Goal: Information Seeking & Learning: Learn about a topic

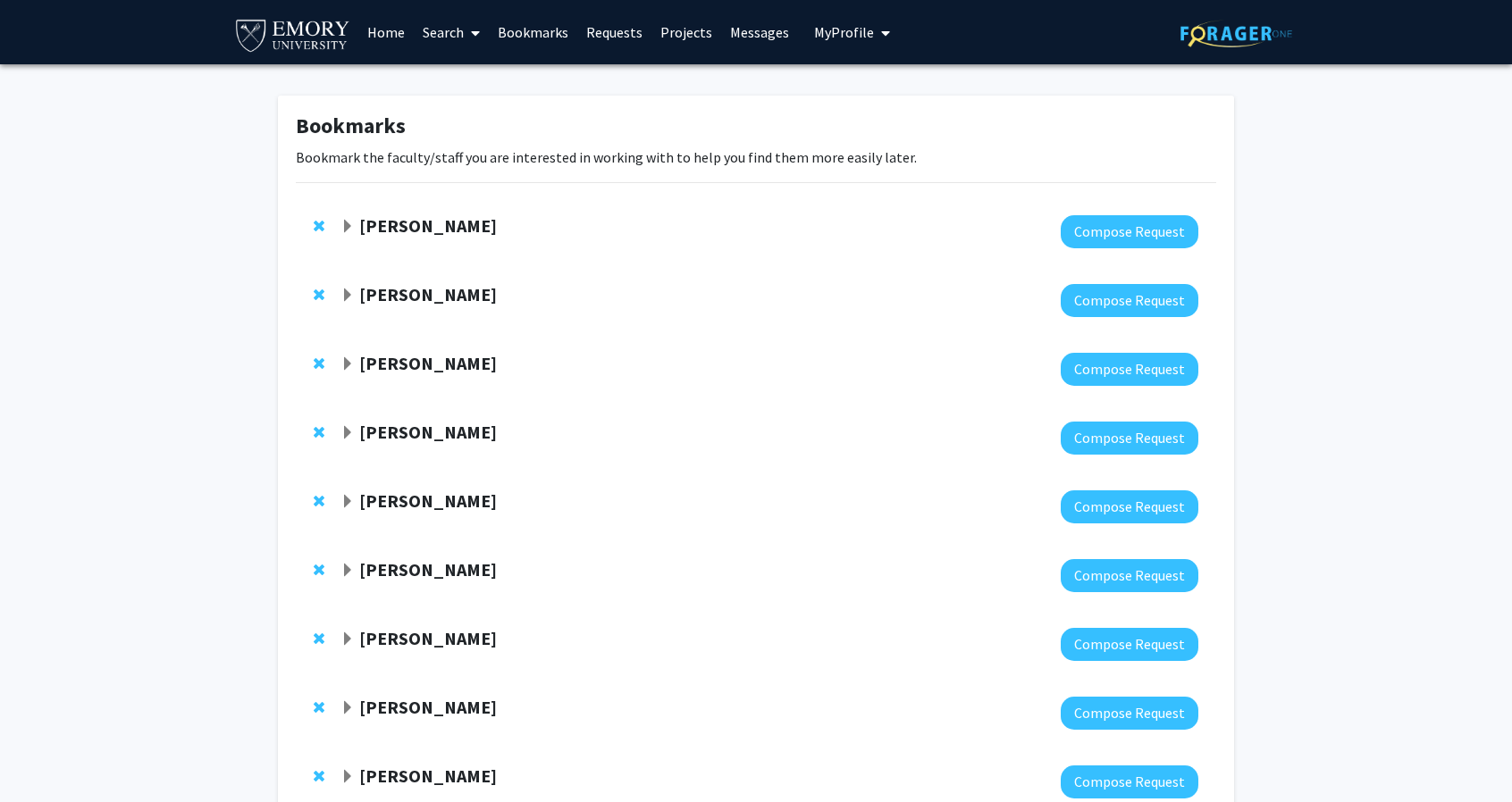
click at [470, 239] on div at bounding box center [770, 231] width 858 height 33
click at [463, 224] on strong "[PERSON_NAME]" at bounding box center [427, 226] width 138 height 23
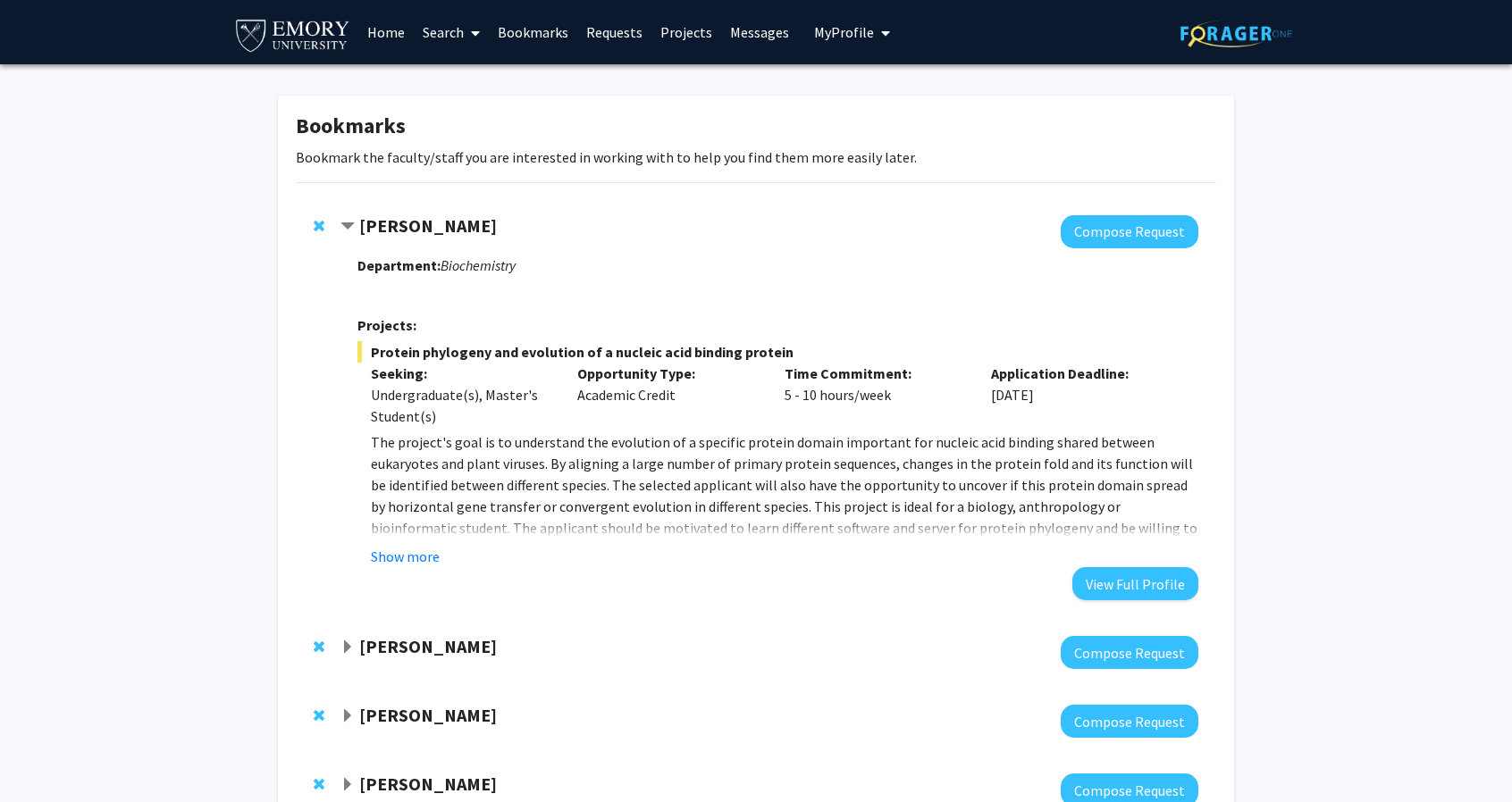
click at [427, 544] on fg-read-more "The project's goal is to understand the evolution of a specific protein domain …" at bounding box center [778, 499] width 841 height 136
click at [427, 563] on button "Show more" at bounding box center [405, 557] width 69 height 22
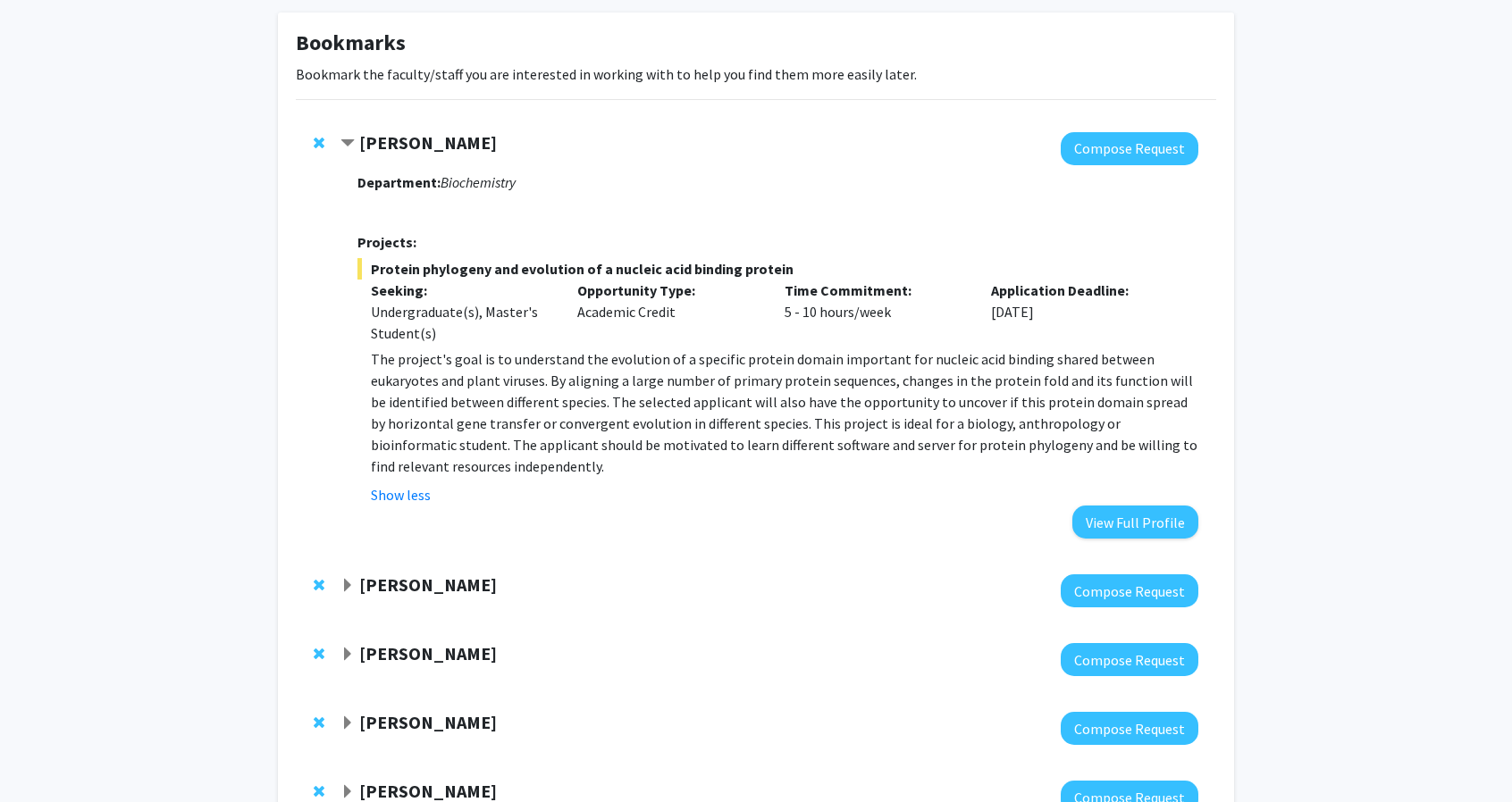
scroll to position [268, 0]
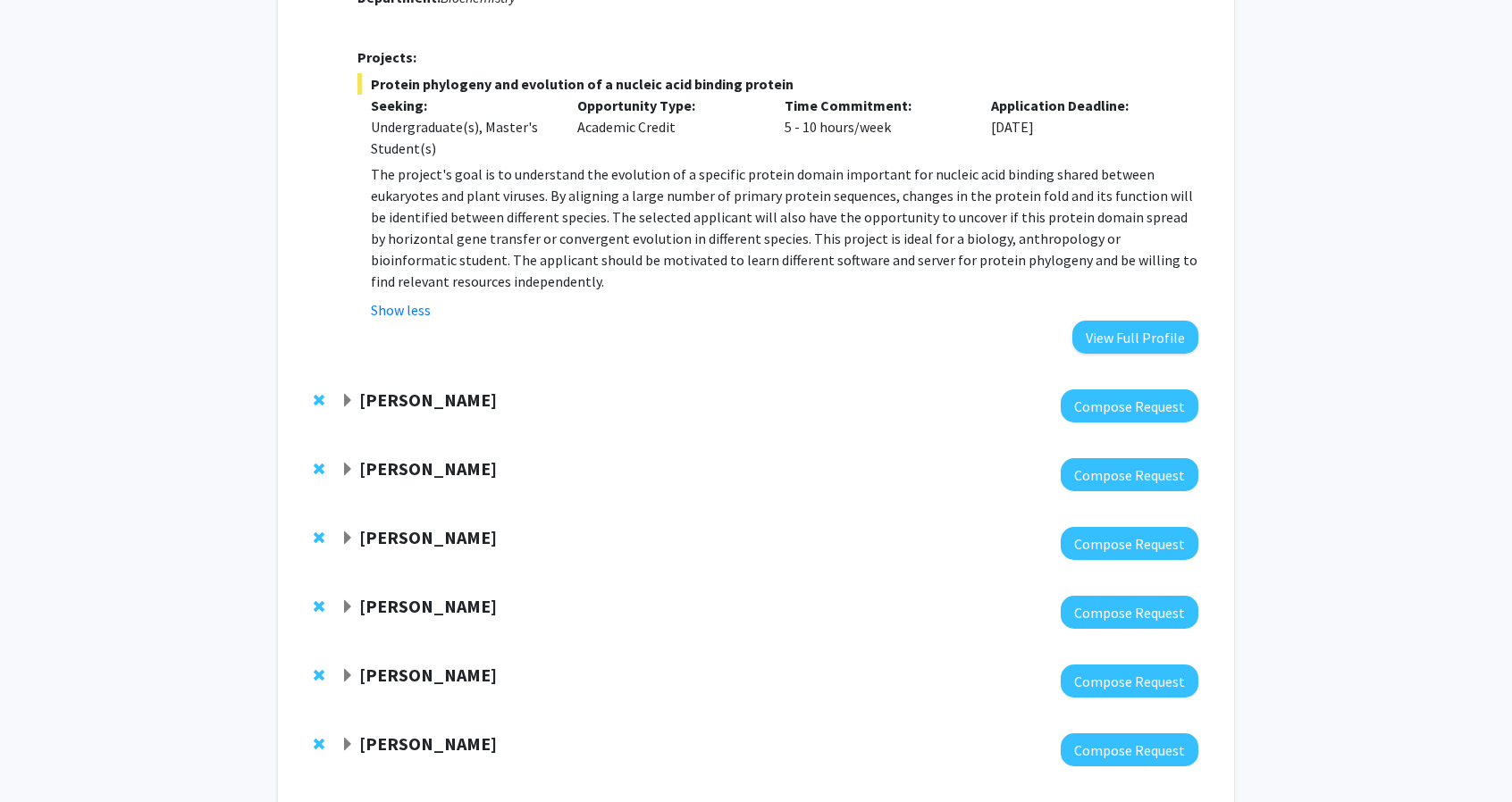
click at [461, 401] on strong "[PERSON_NAME]" at bounding box center [427, 400] width 138 height 23
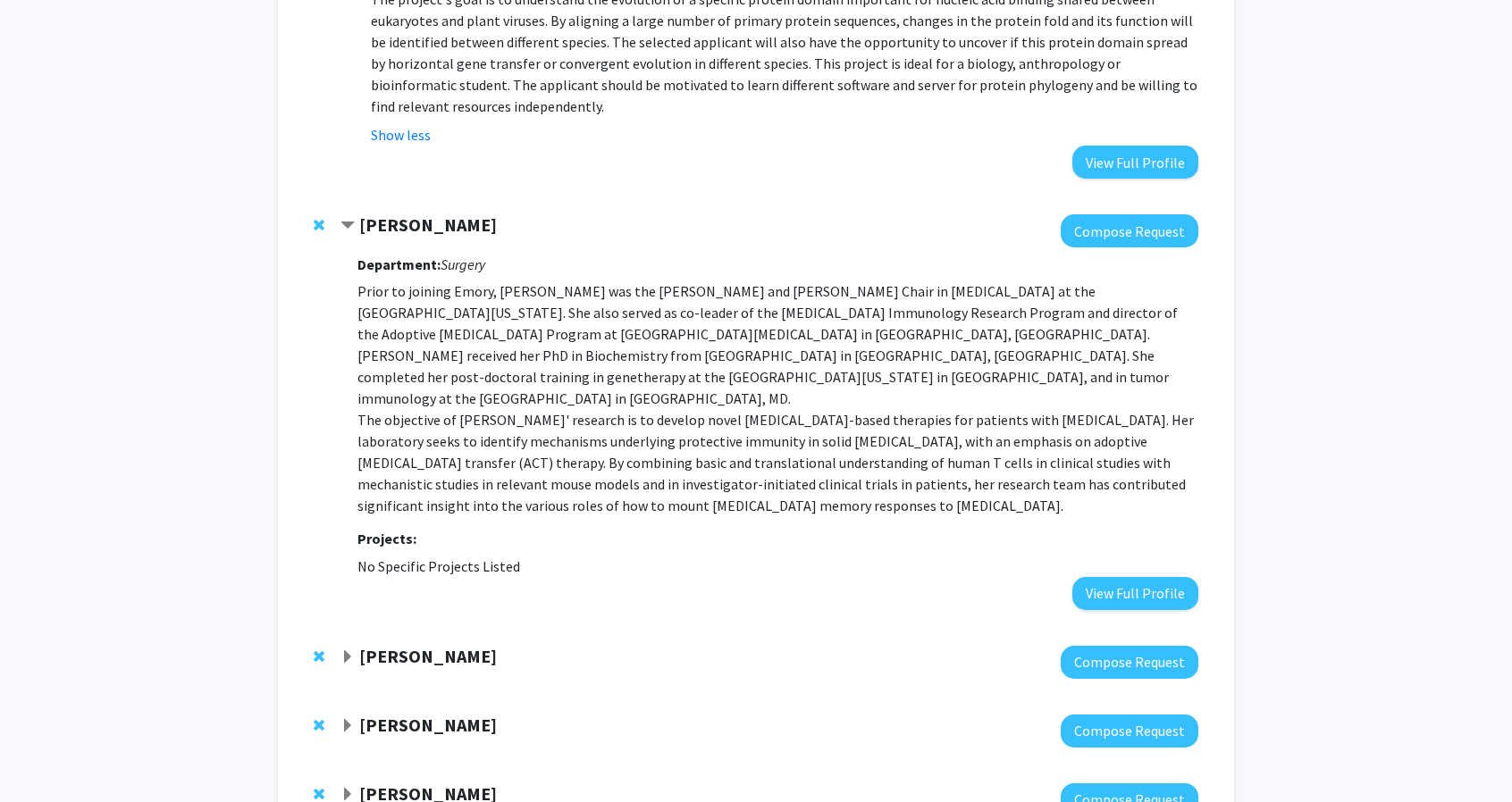
scroll to position [447, 0]
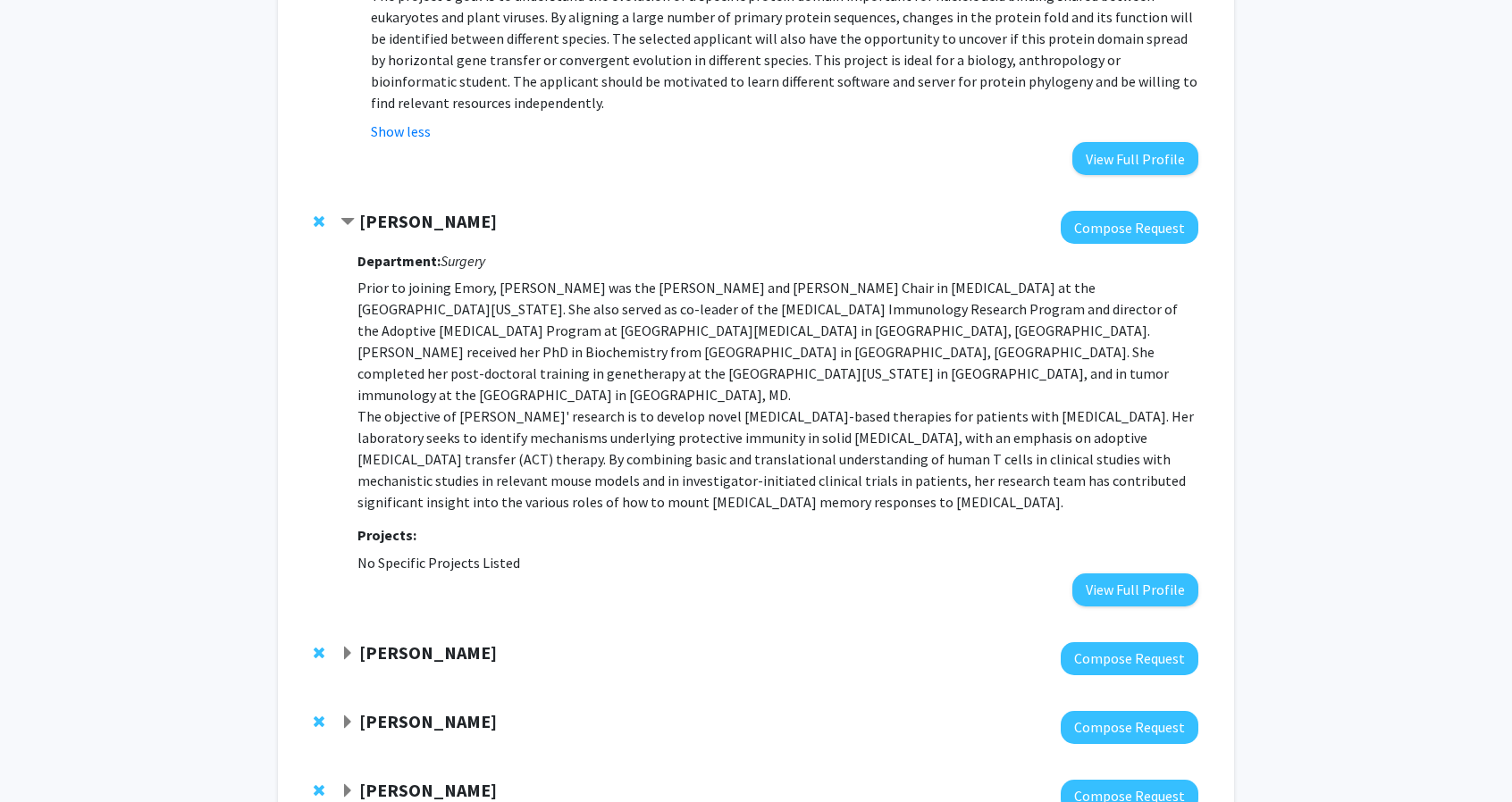
click at [535, 401] on p "Prior to joining Emory, [PERSON_NAME] was the [PERSON_NAME] and [PERSON_NAME] C…" at bounding box center [778, 394] width 841 height 236
click at [520, 388] on p "Prior to joining Emory, [PERSON_NAME] was the [PERSON_NAME] and [PERSON_NAME] C…" at bounding box center [778, 394] width 841 height 236
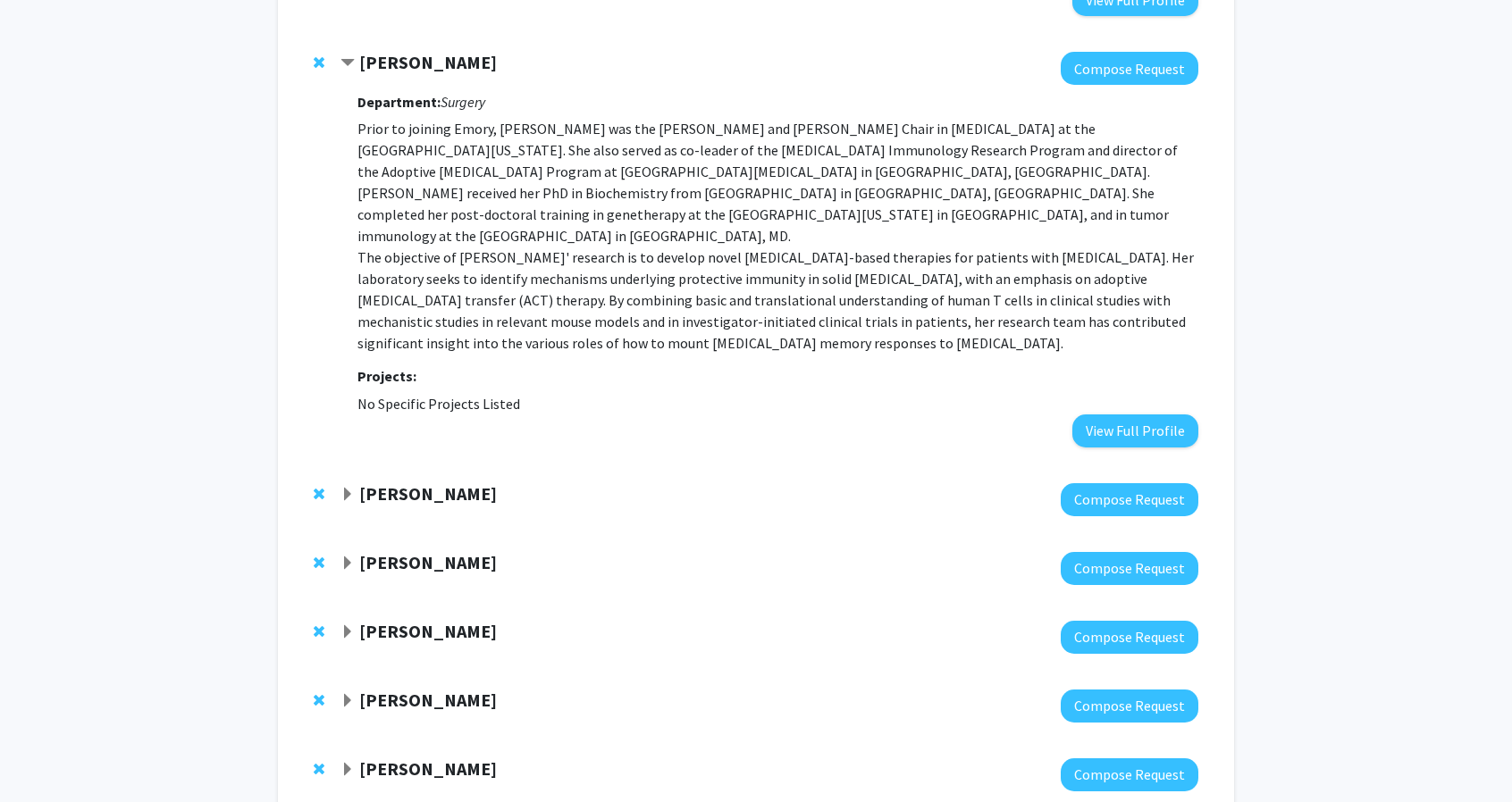
scroll to position [715, 0]
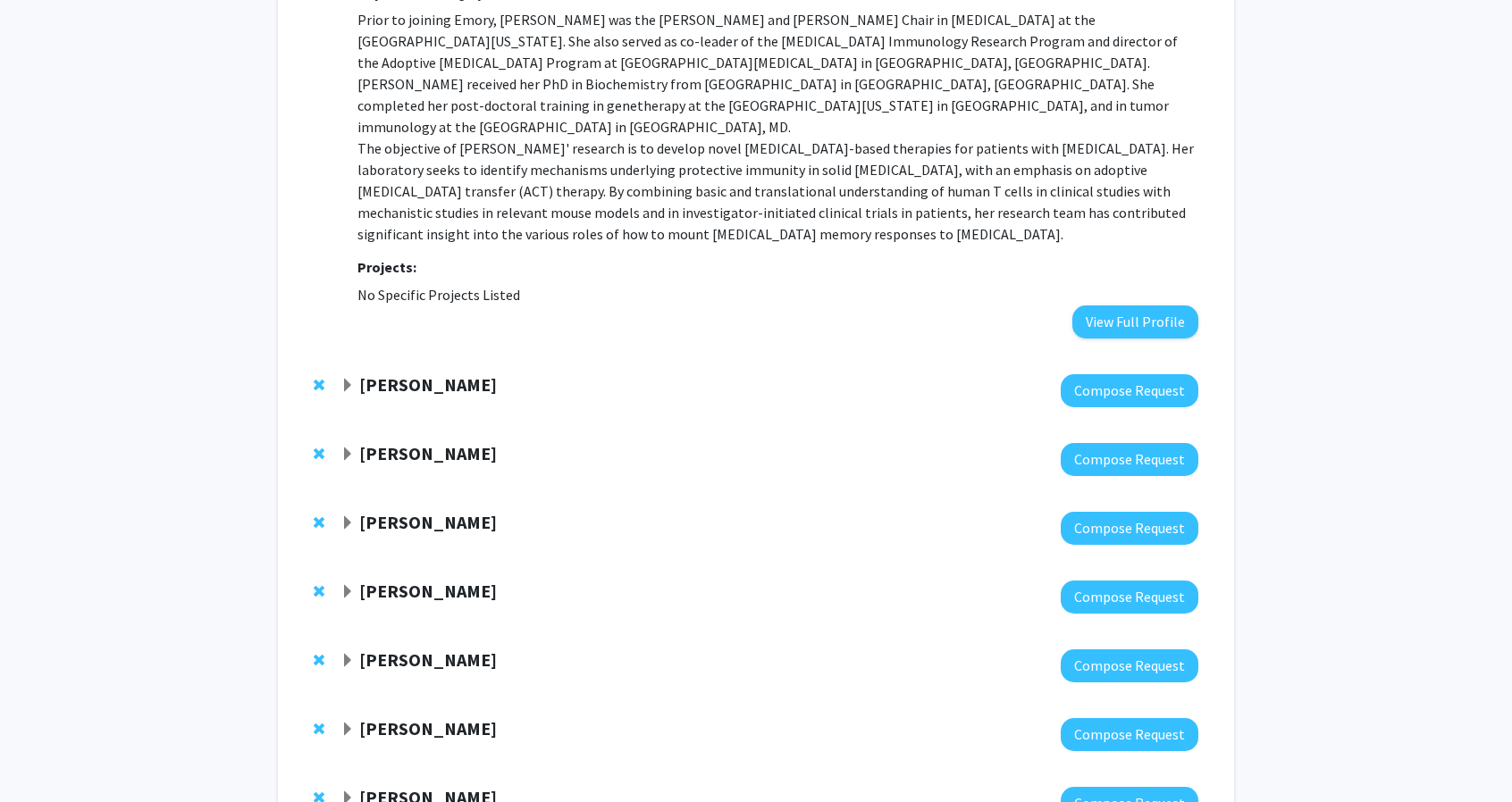
click at [437, 449] on div at bounding box center [770, 460] width 858 height 33
click at [431, 442] on strong "[PERSON_NAME]" at bounding box center [427, 453] width 138 height 23
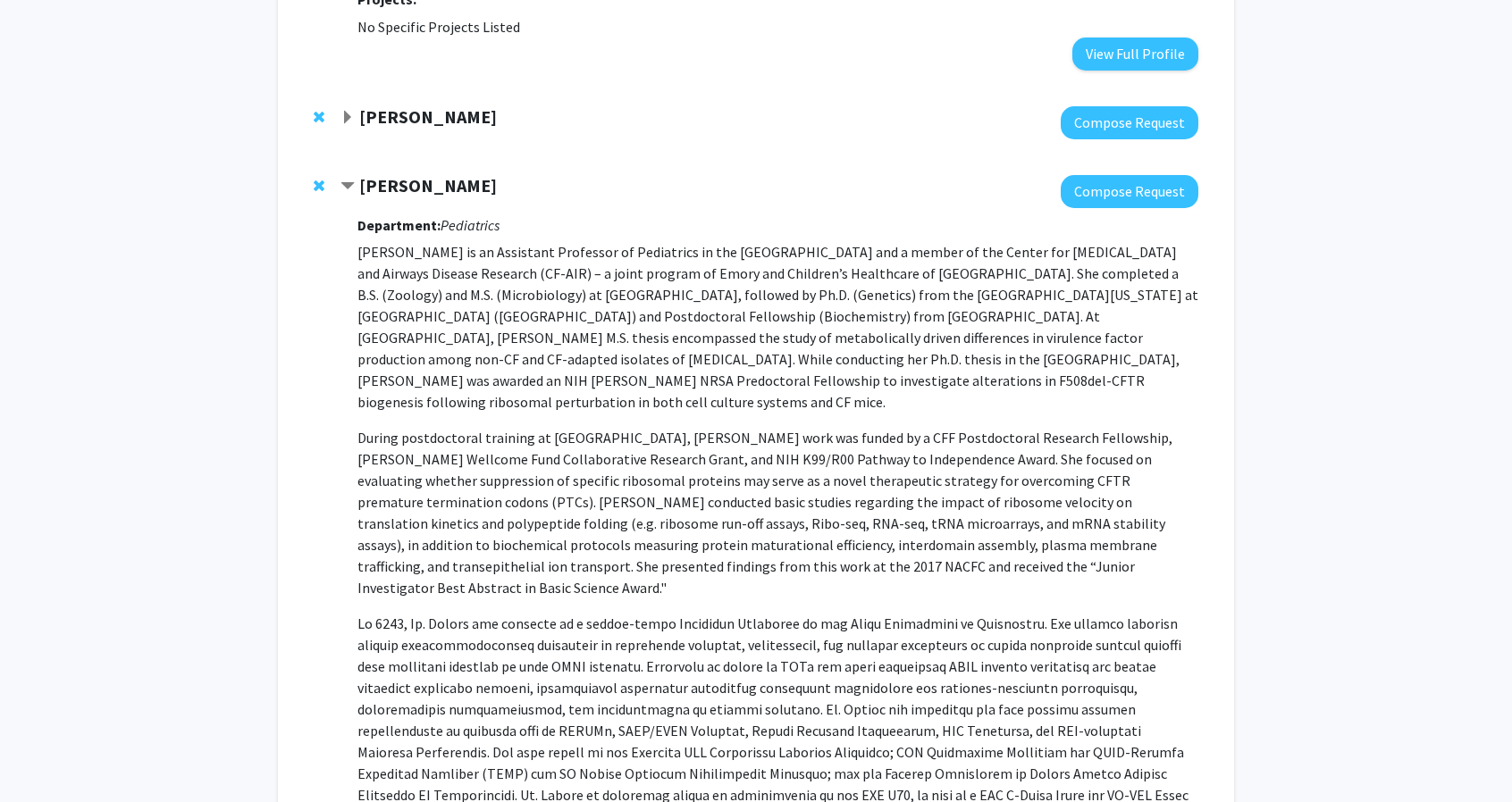
scroll to position [1251, 0]
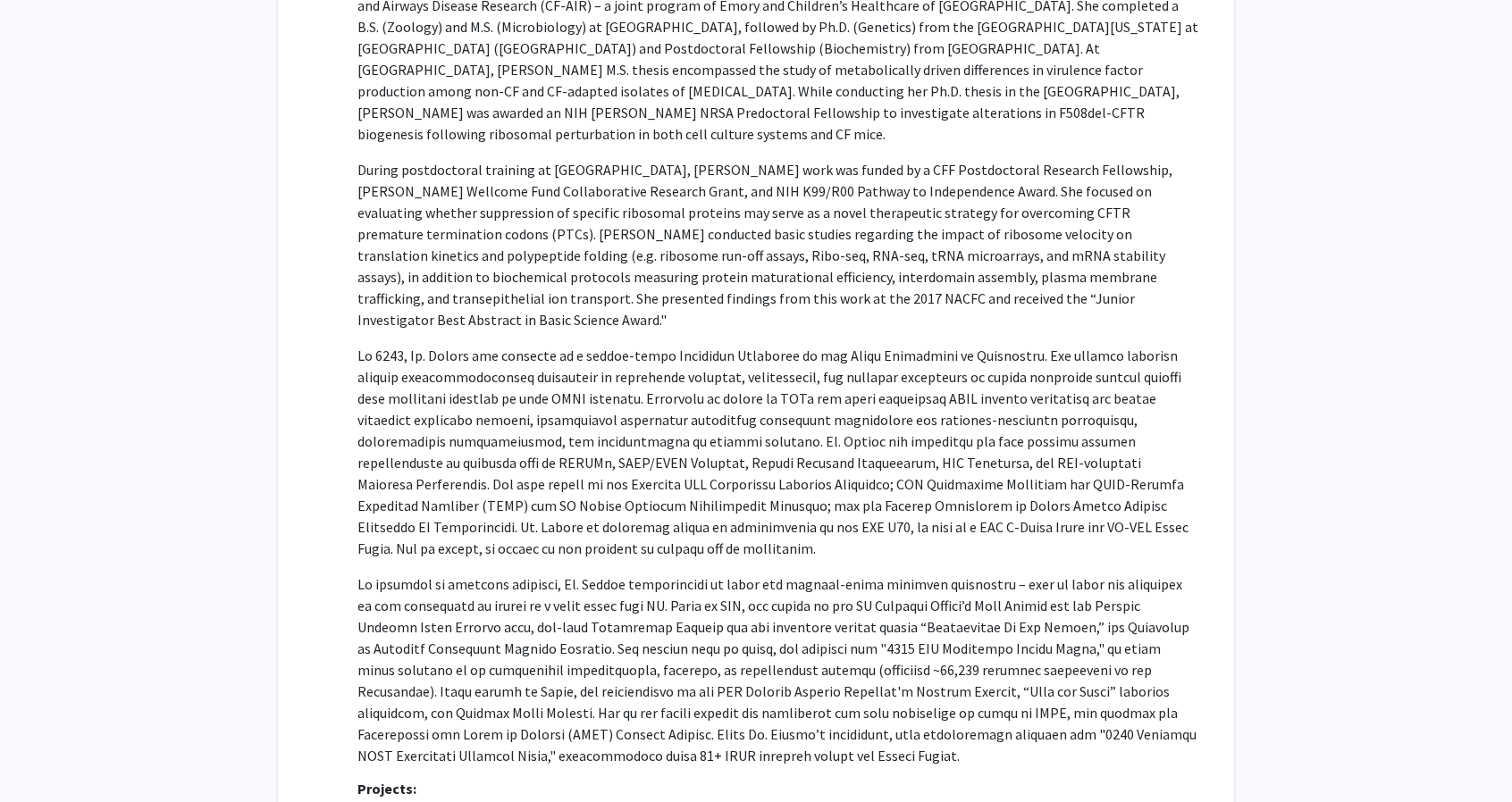
click at [548, 423] on p at bounding box center [778, 452] width 841 height 215
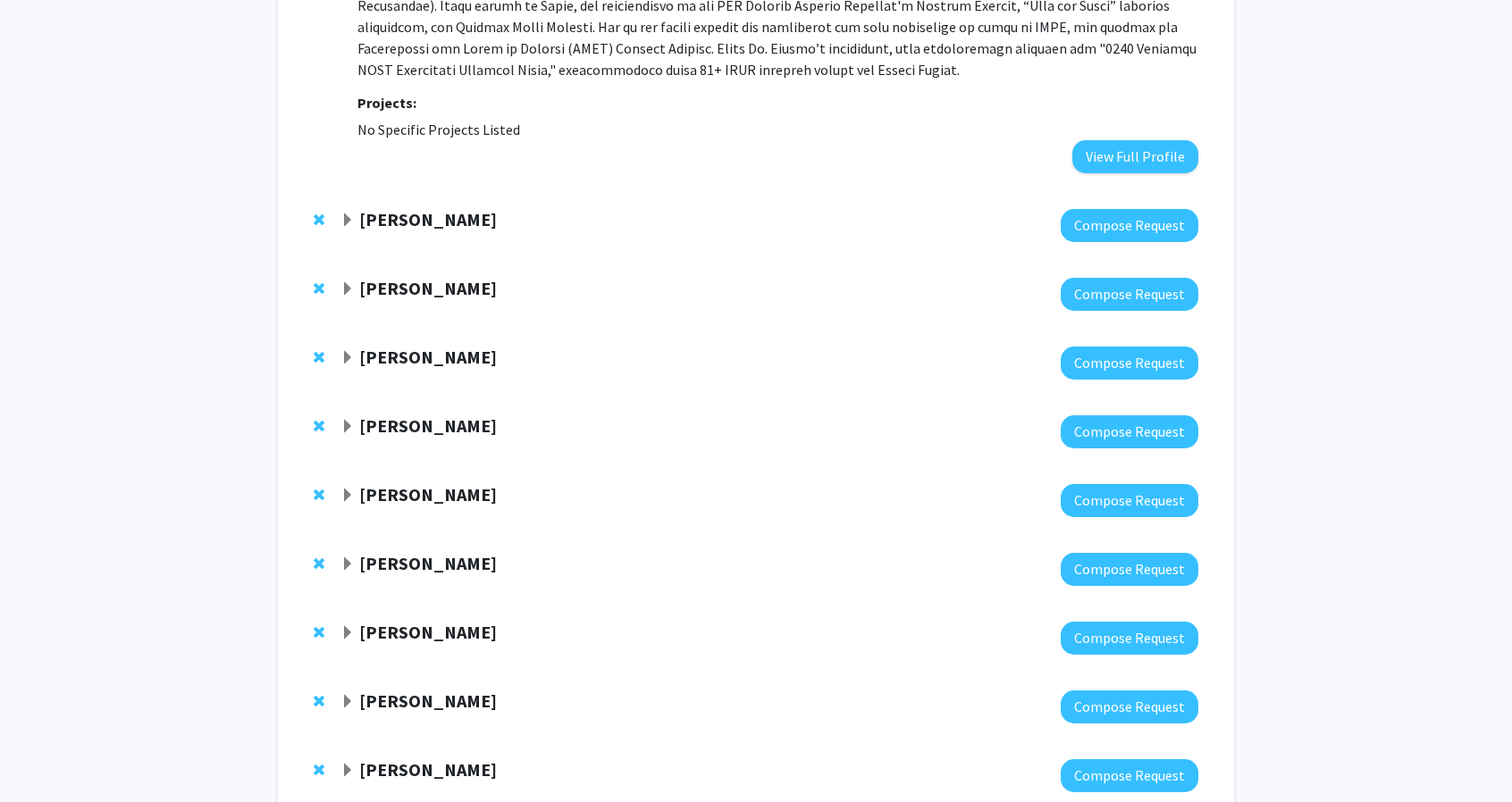
scroll to position [1887, 0]
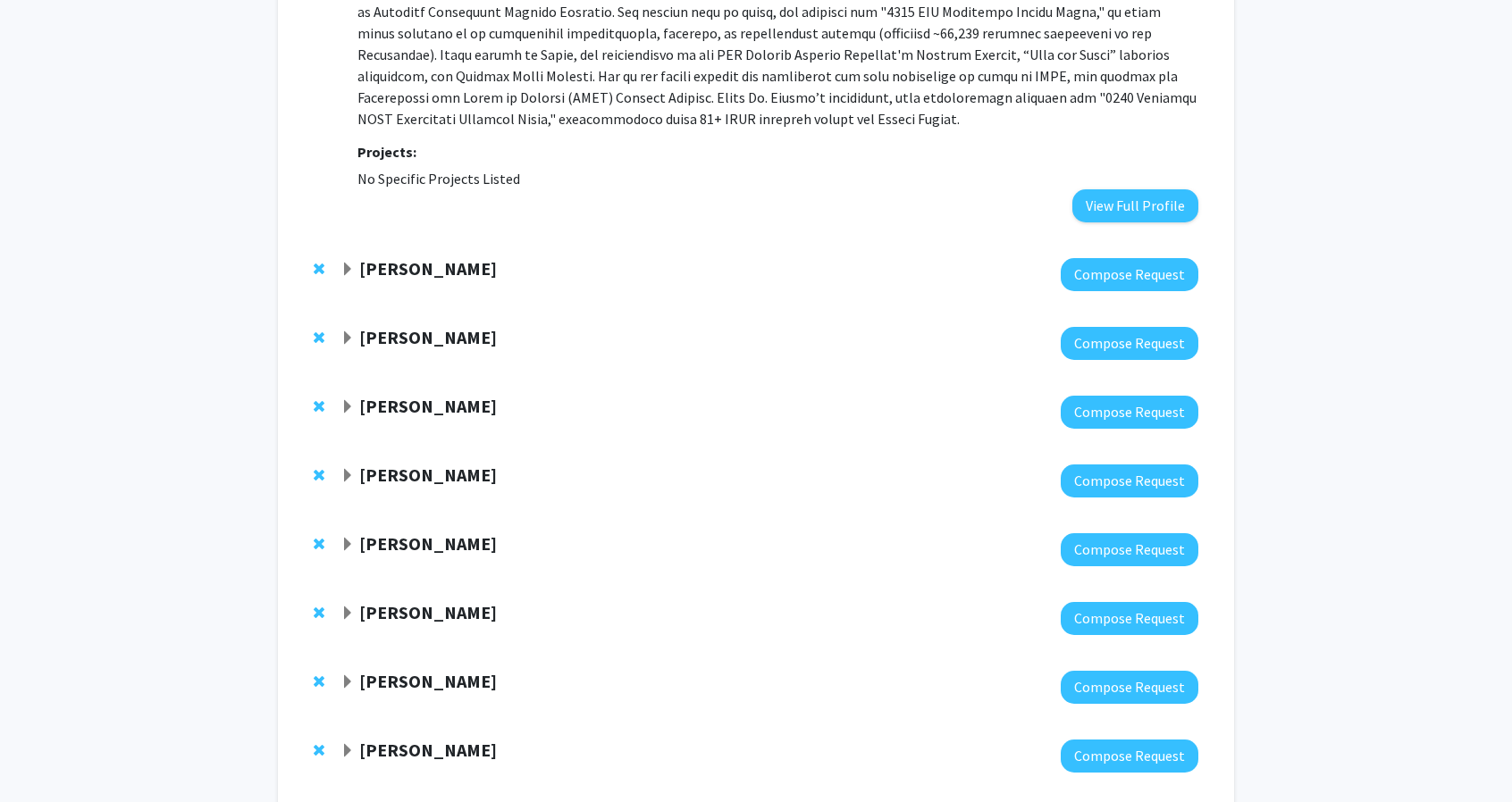
click at [477, 240] on div "[PERSON_NAME] Compose Request" at bounding box center [756, 275] width 921 height 69
click at [477, 258] on strong "[PERSON_NAME]" at bounding box center [427, 269] width 138 height 23
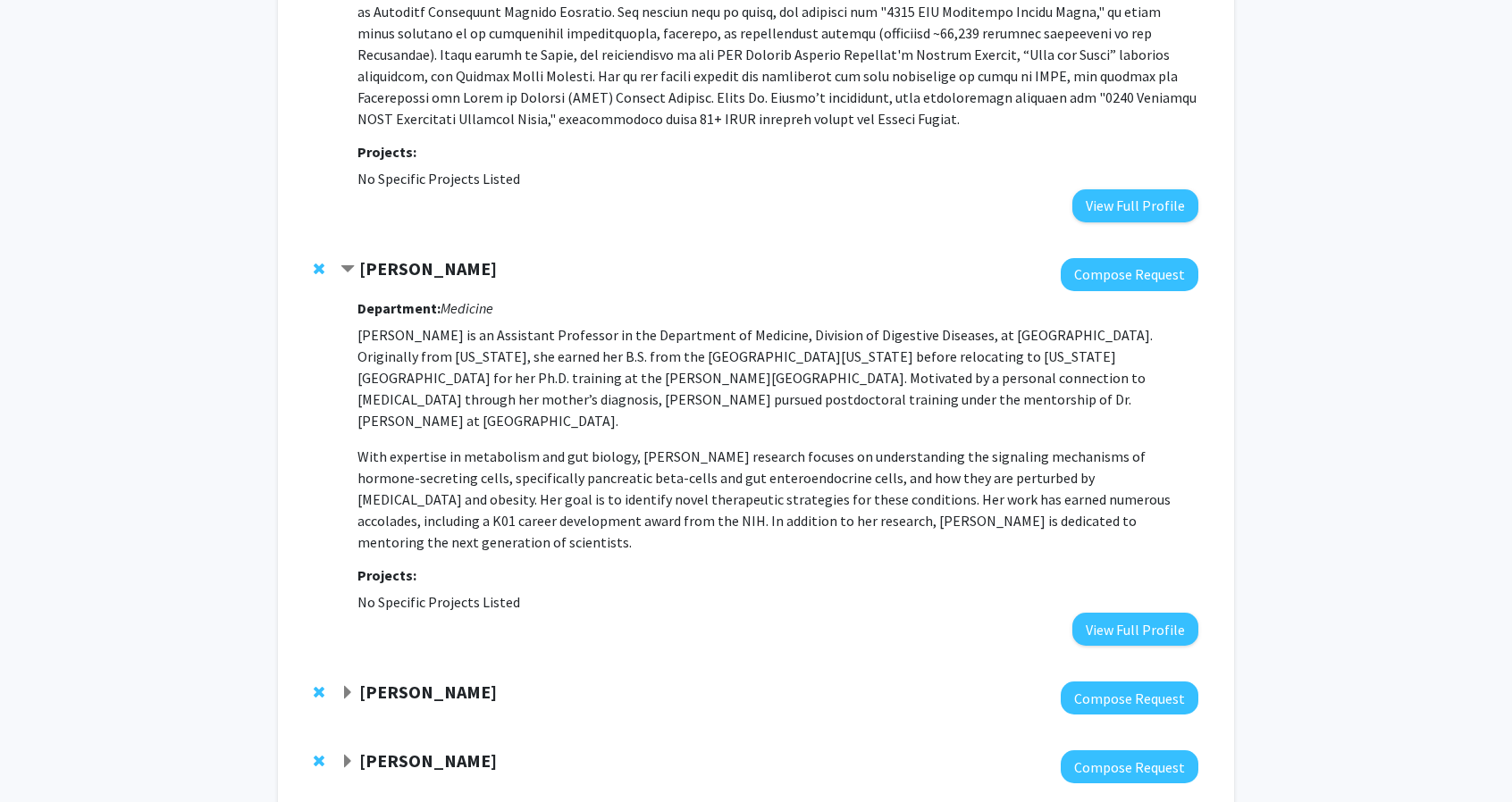
click at [477, 258] on strong "[PERSON_NAME]" at bounding box center [427, 269] width 138 height 23
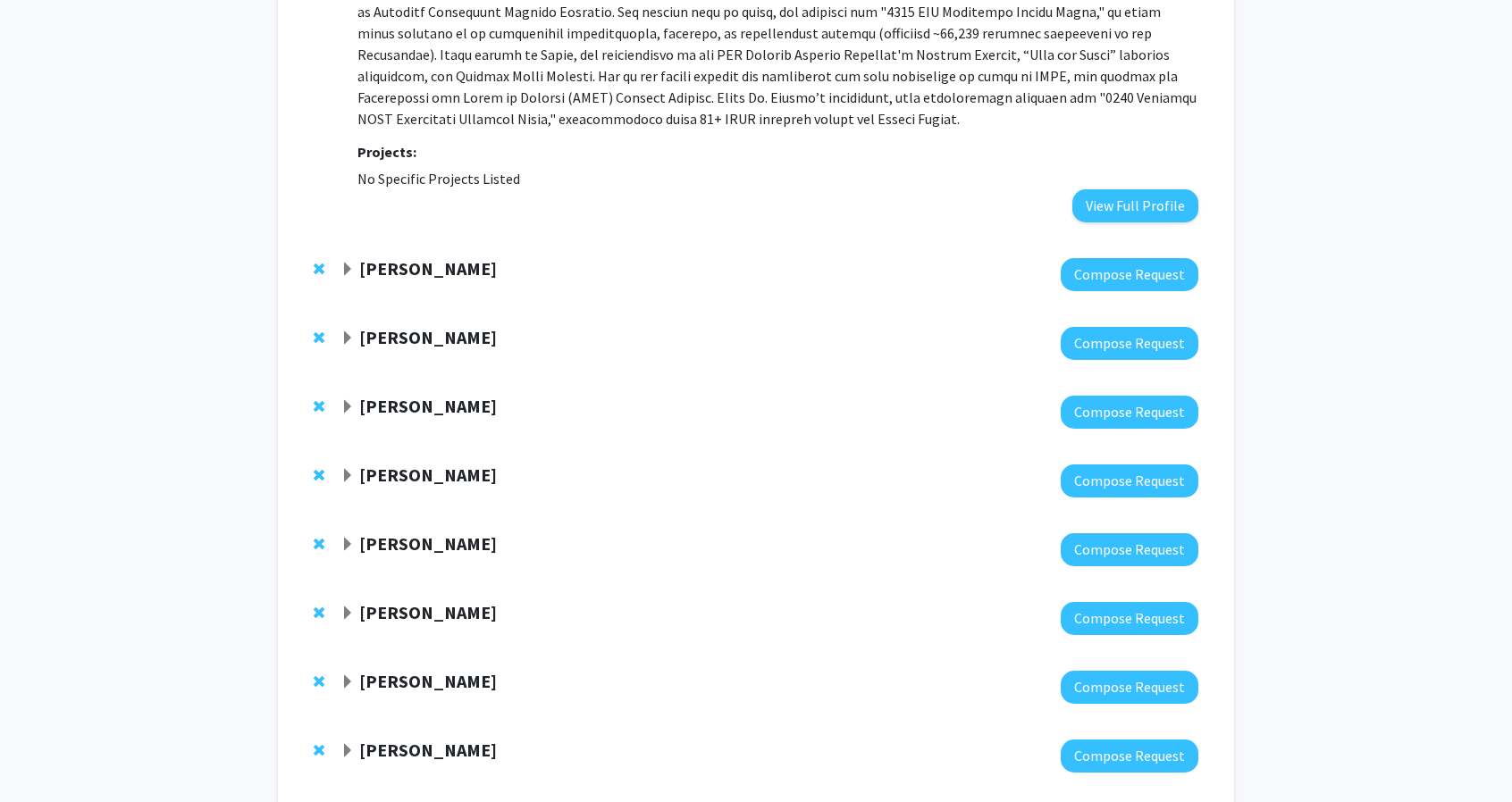
click at [465, 326] on strong "[PERSON_NAME]" at bounding box center [427, 337] width 138 height 23
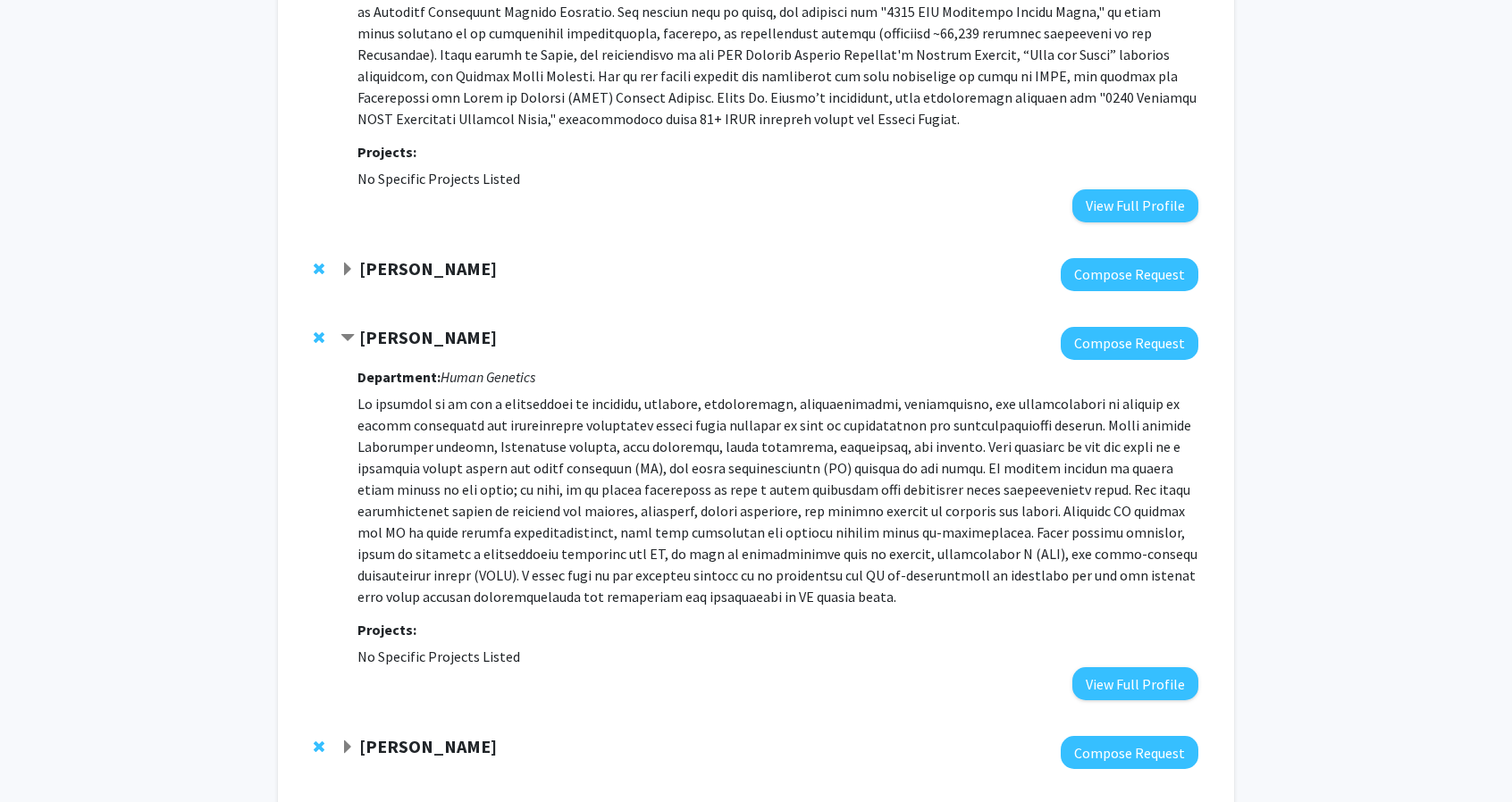
click at [465, 326] on strong "[PERSON_NAME]" at bounding box center [427, 337] width 138 height 23
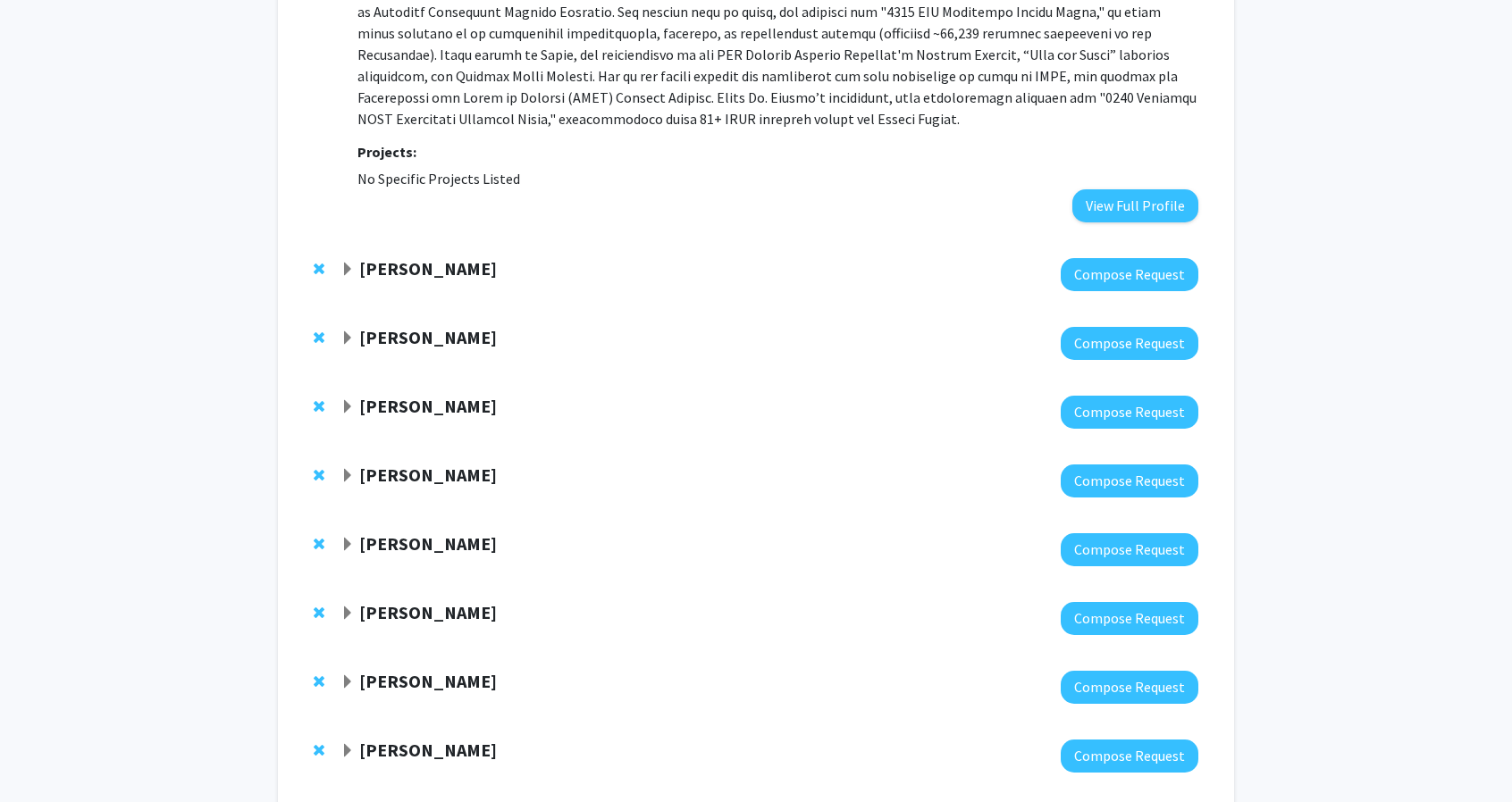
click at [460, 395] on strong "[PERSON_NAME]" at bounding box center [427, 406] width 138 height 23
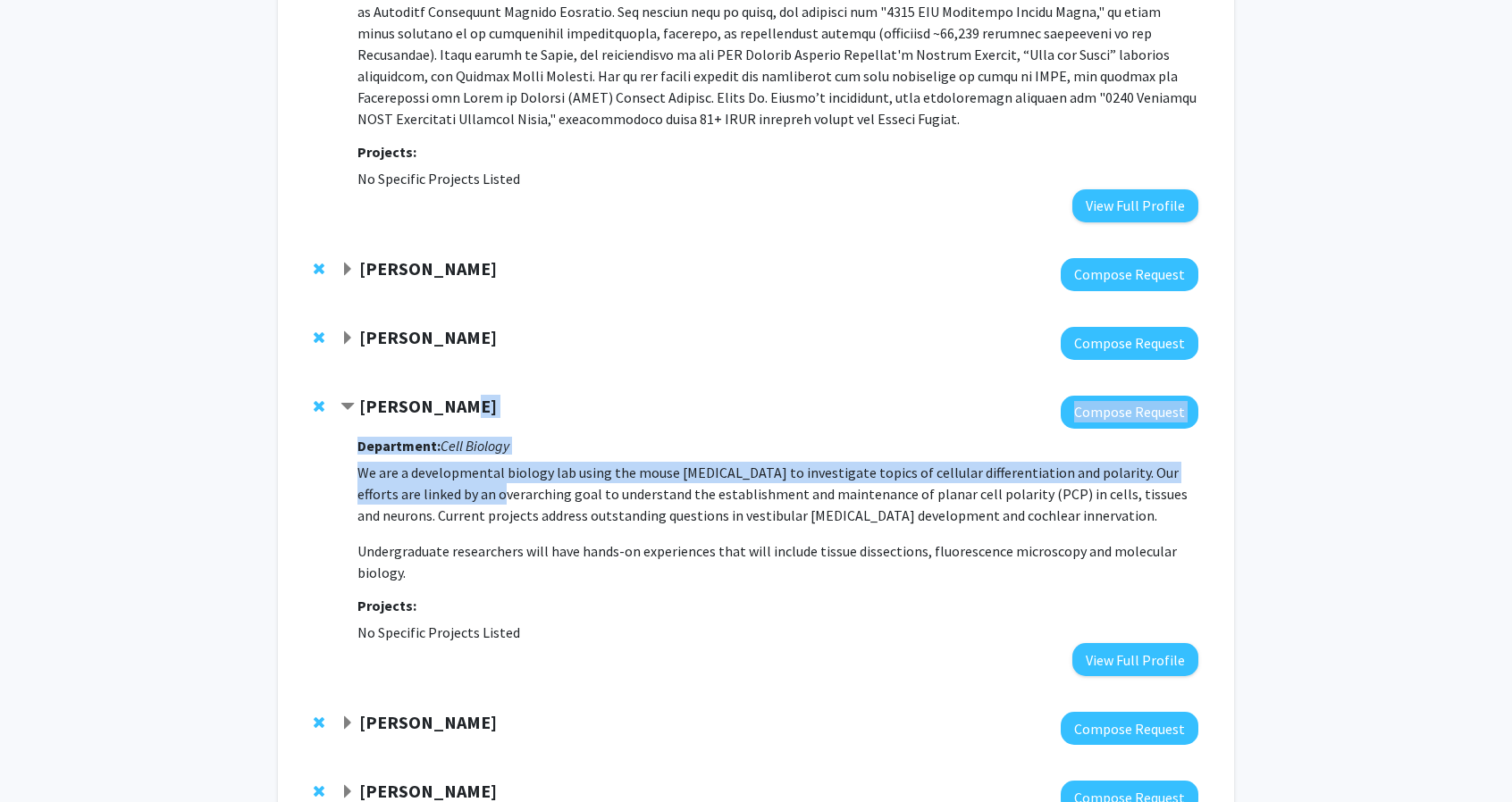
drag, startPoint x: 452, startPoint y: 324, endPoint x: 474, endPoint y: 400, distance: 79.1
click at [474, 400] on div "[PERSON_NAME] Compose Request Department: Cell Biology We are a developmental b…" at bounding box center [770, 536] width 858 height 280
click at [474, 462] on p "We are a developmental biology lab using the mouse [MEDICAL_DATA] to investigat…" at bounding box center [778, 493] width 841 height 65
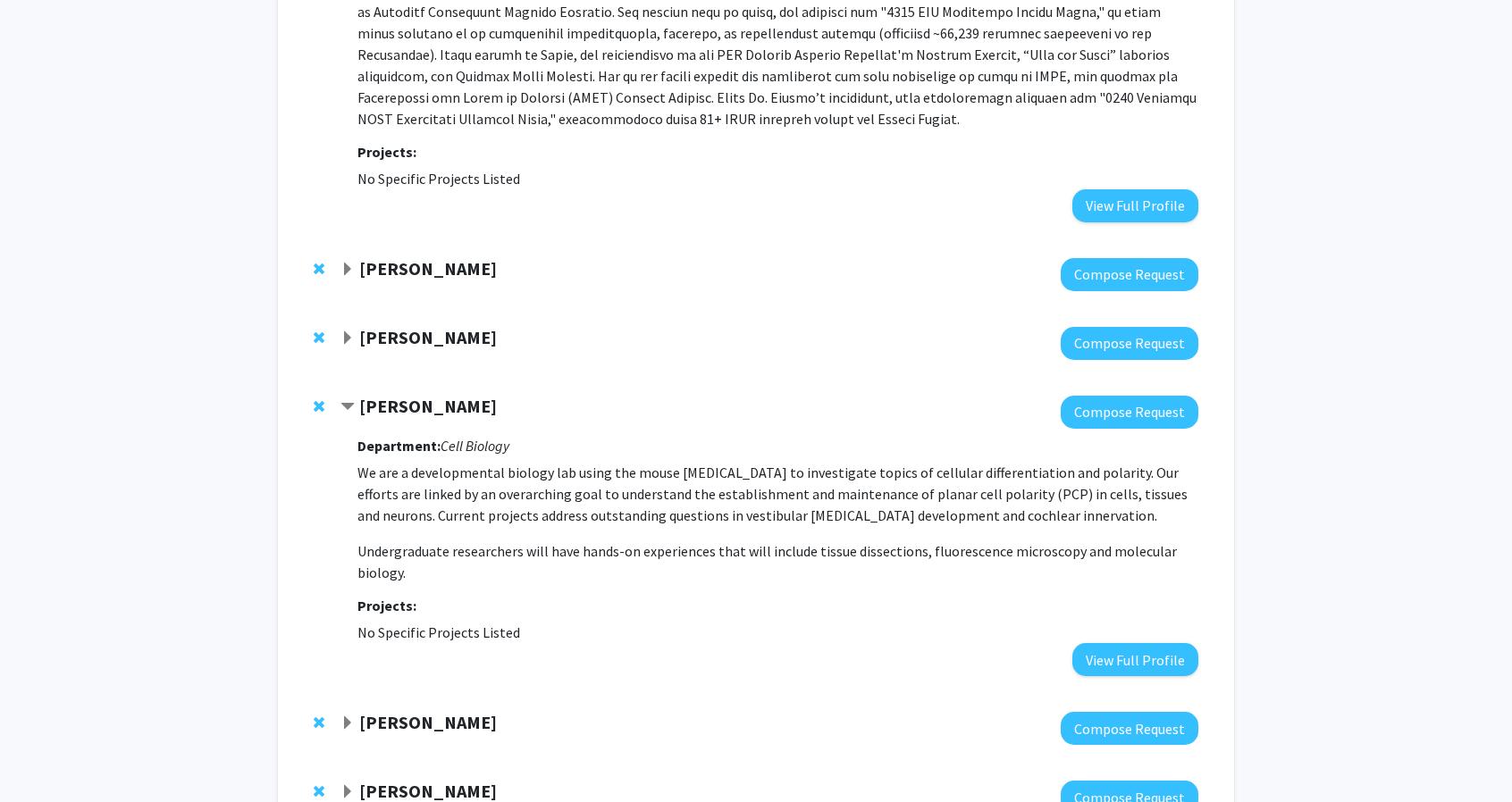
click at [502, 462] on p "We are a developmental biology lab using the mouse [MEDICAL_DATA] to investigat…" at bounding box center [778, 493] width 841 height 65
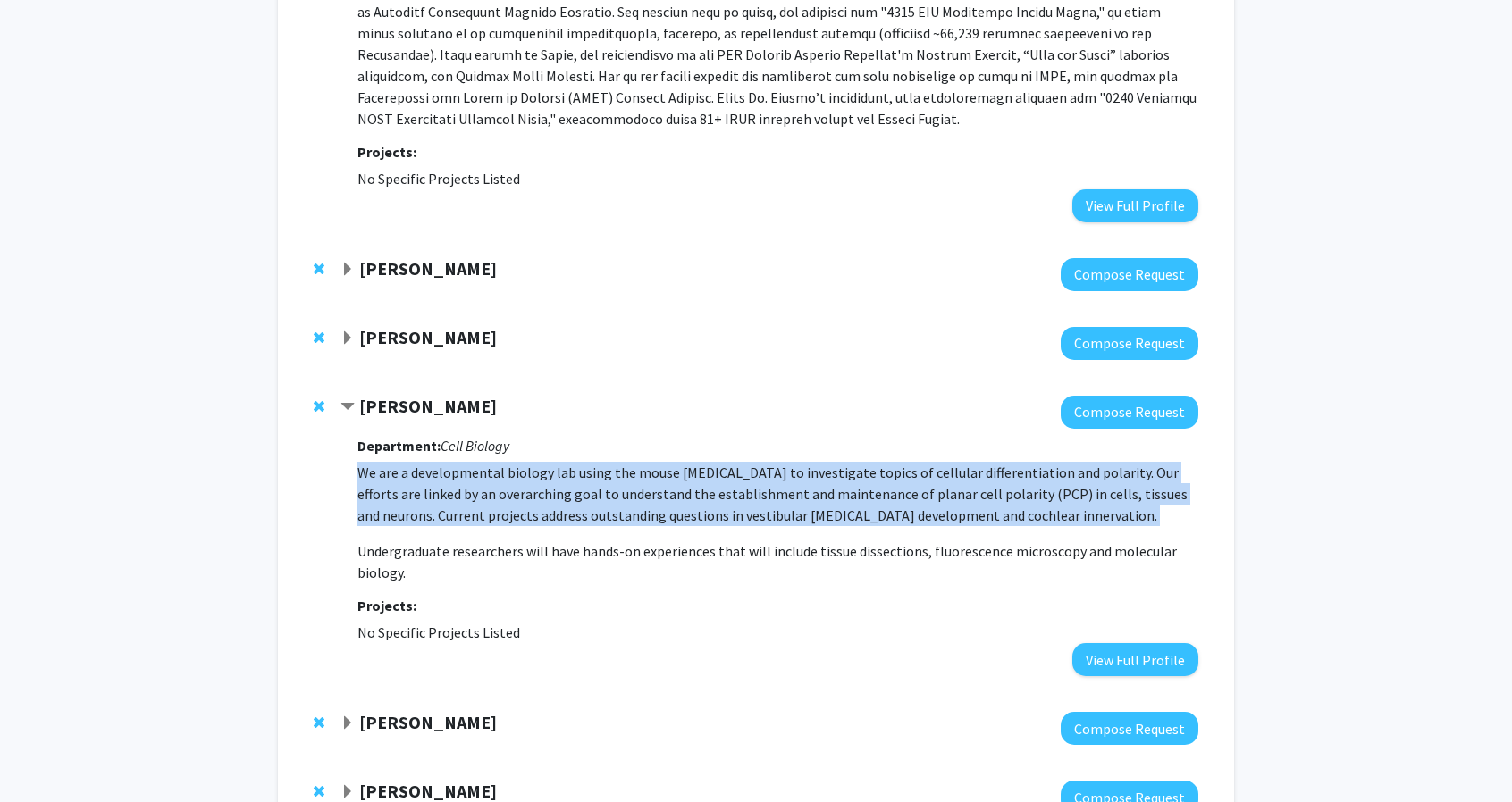
click at [502, 462] on p "We are a developmental biology lab using the mouse [MEDICAL_DATA] to investigat…" at bounding box center [778, 493] width 841 height 65
click at [488, 462] on p "We are a developmental biology lab using the mouse [MEDICAL_DATA] to investigat…" at bounding box center [778, 493] width 841 height 65
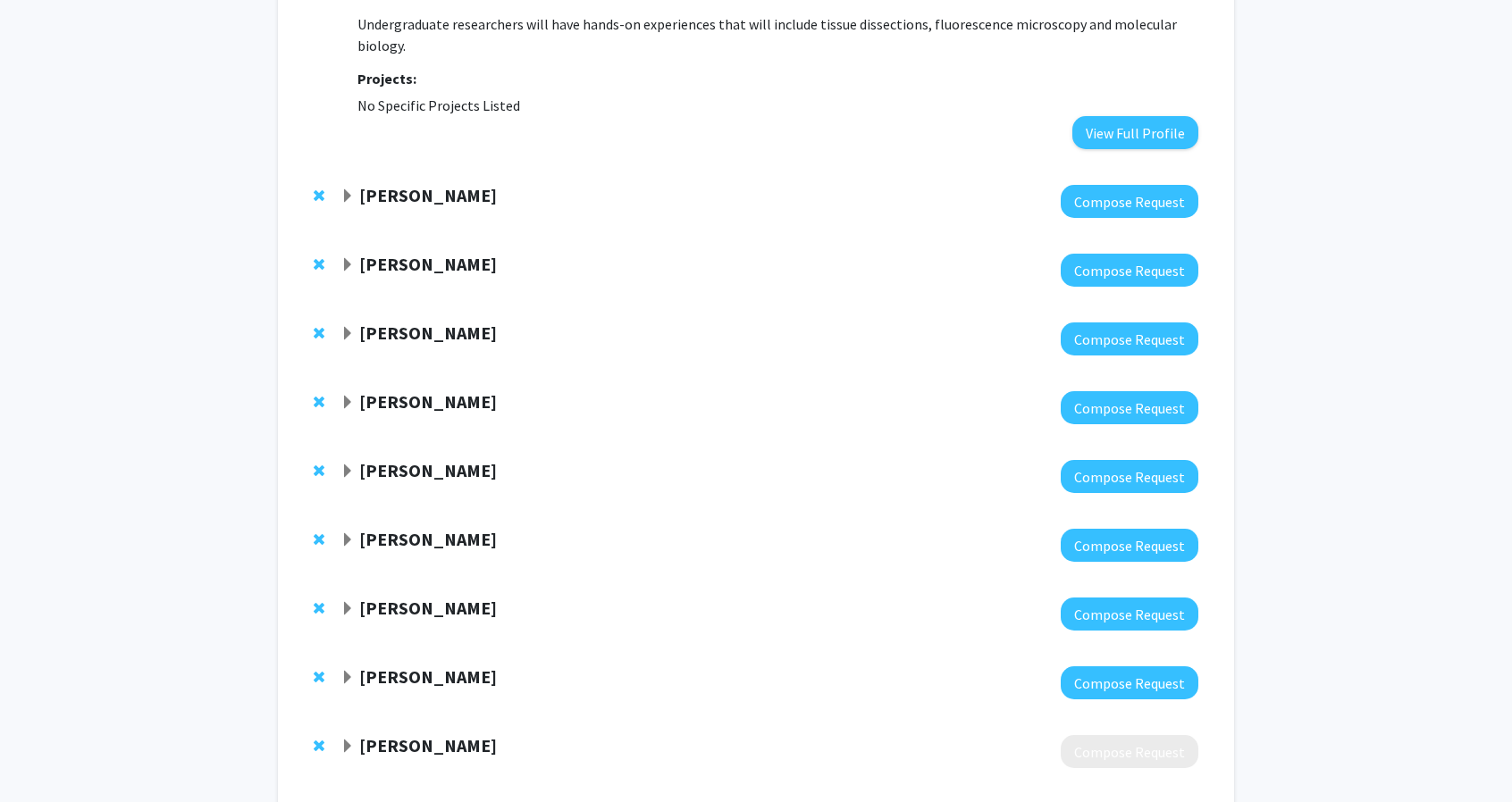
scroll to position [2314, 0]
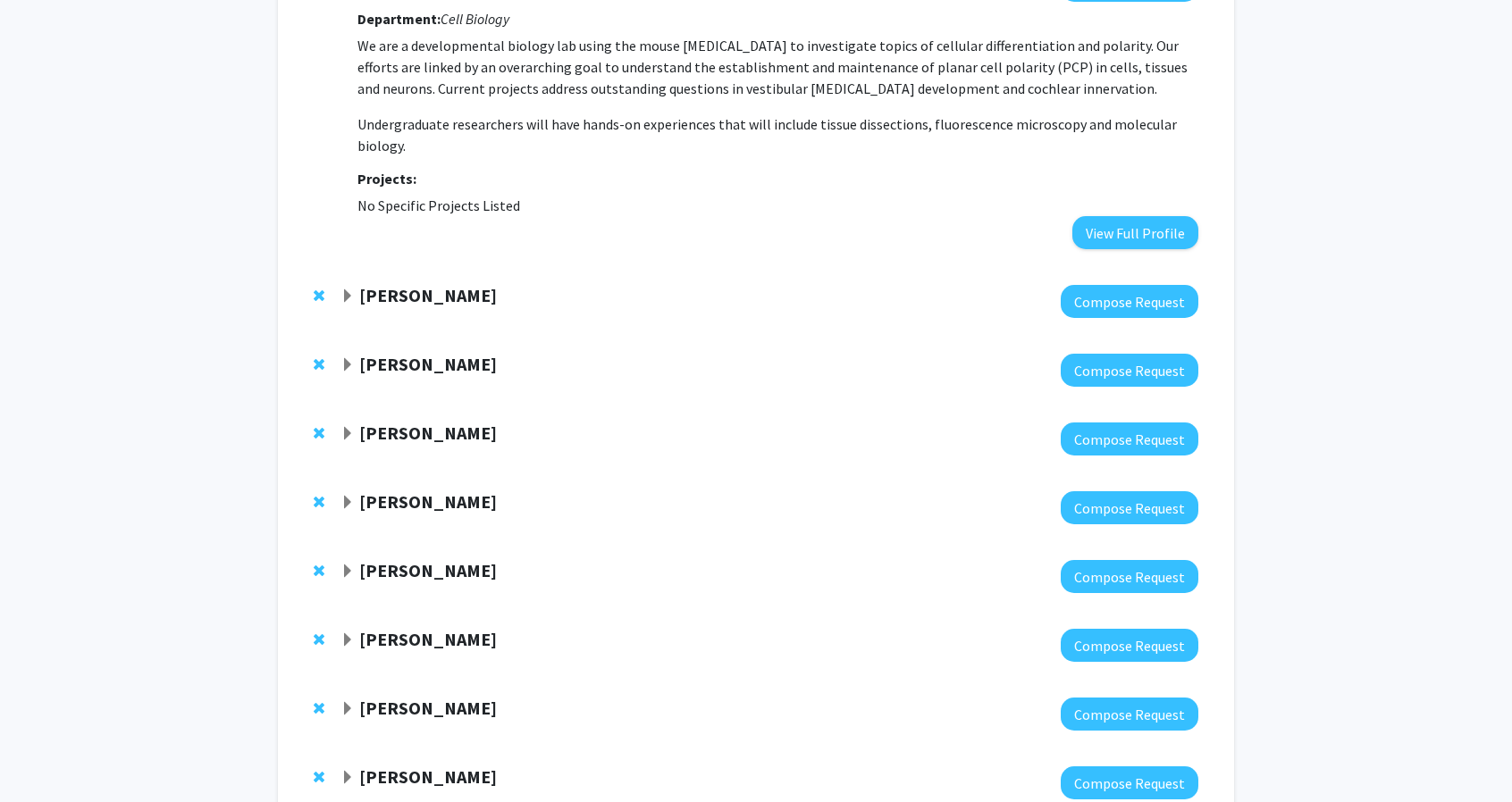
click at [420, 284] on strong "[PERSON_NAME]" at bounding box center [427, 295] width 138 height 23
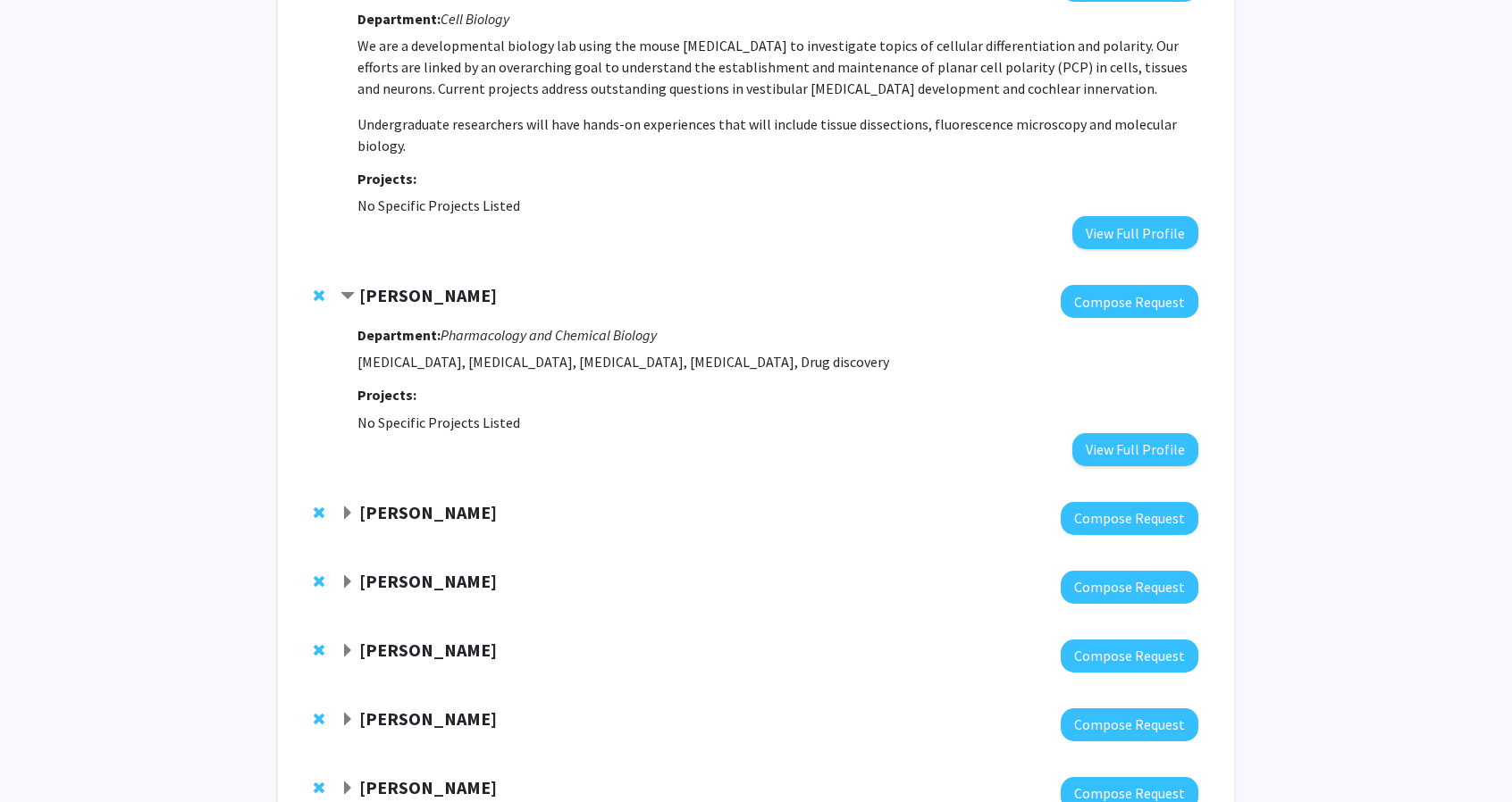
click at [433, 501] on strong "[PERSON_NAME]" at bounding box center [427, 512] width 138 height 23
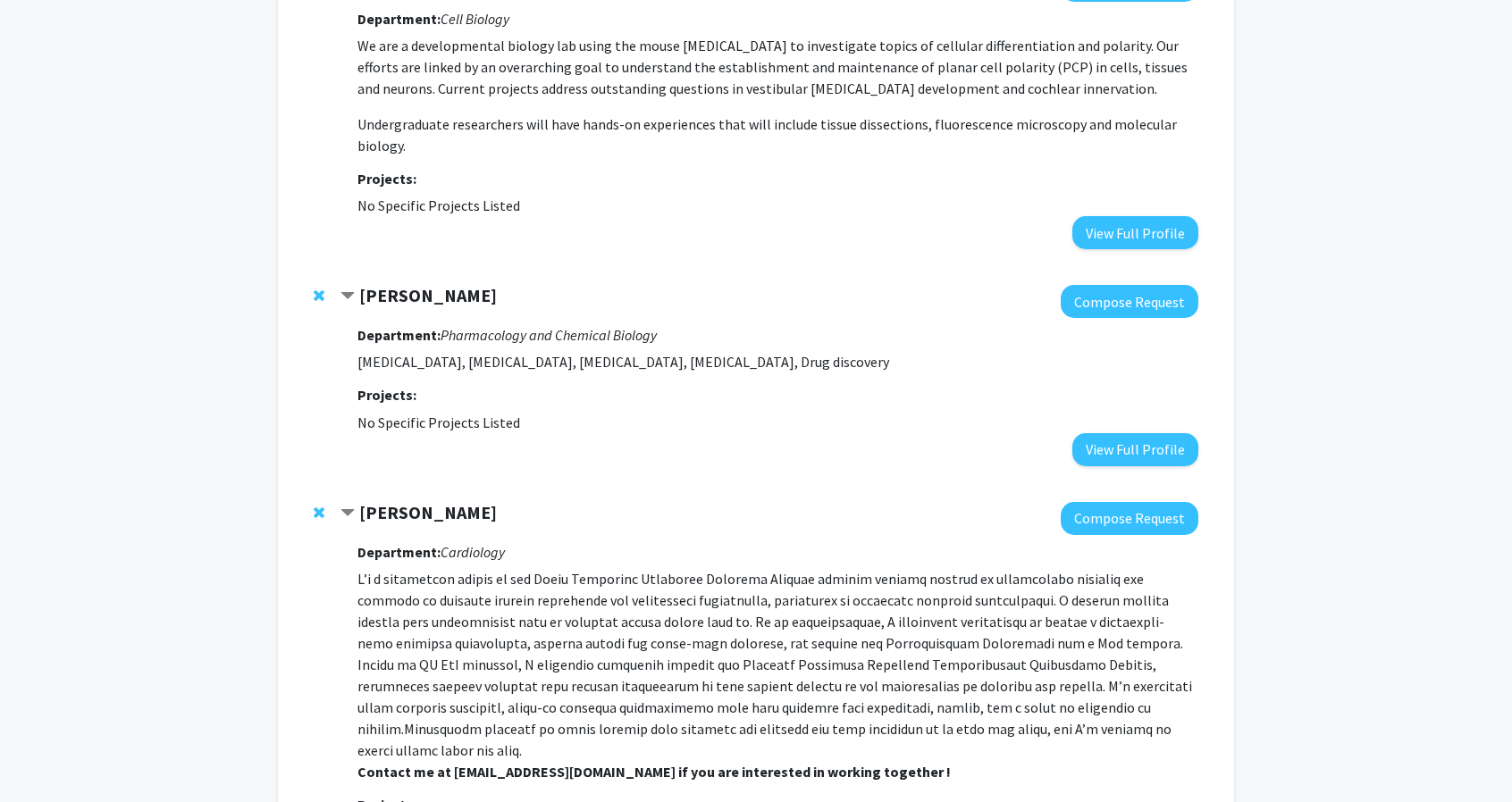
click at [433, 501] on strong "[PERSON_NAME]" at bounding box center [427, 512] width 138 height 23
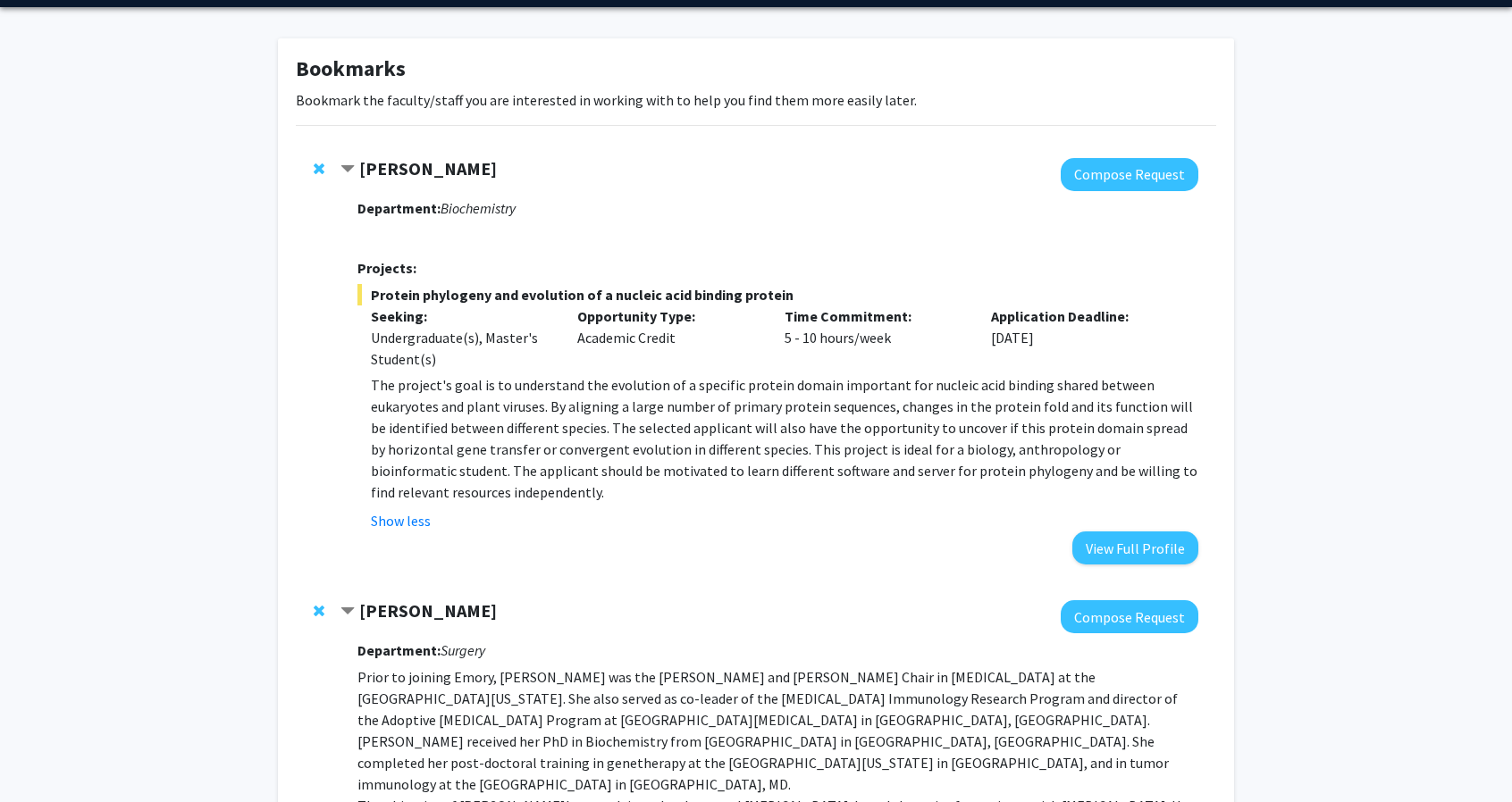
scroll to position [0, 0]
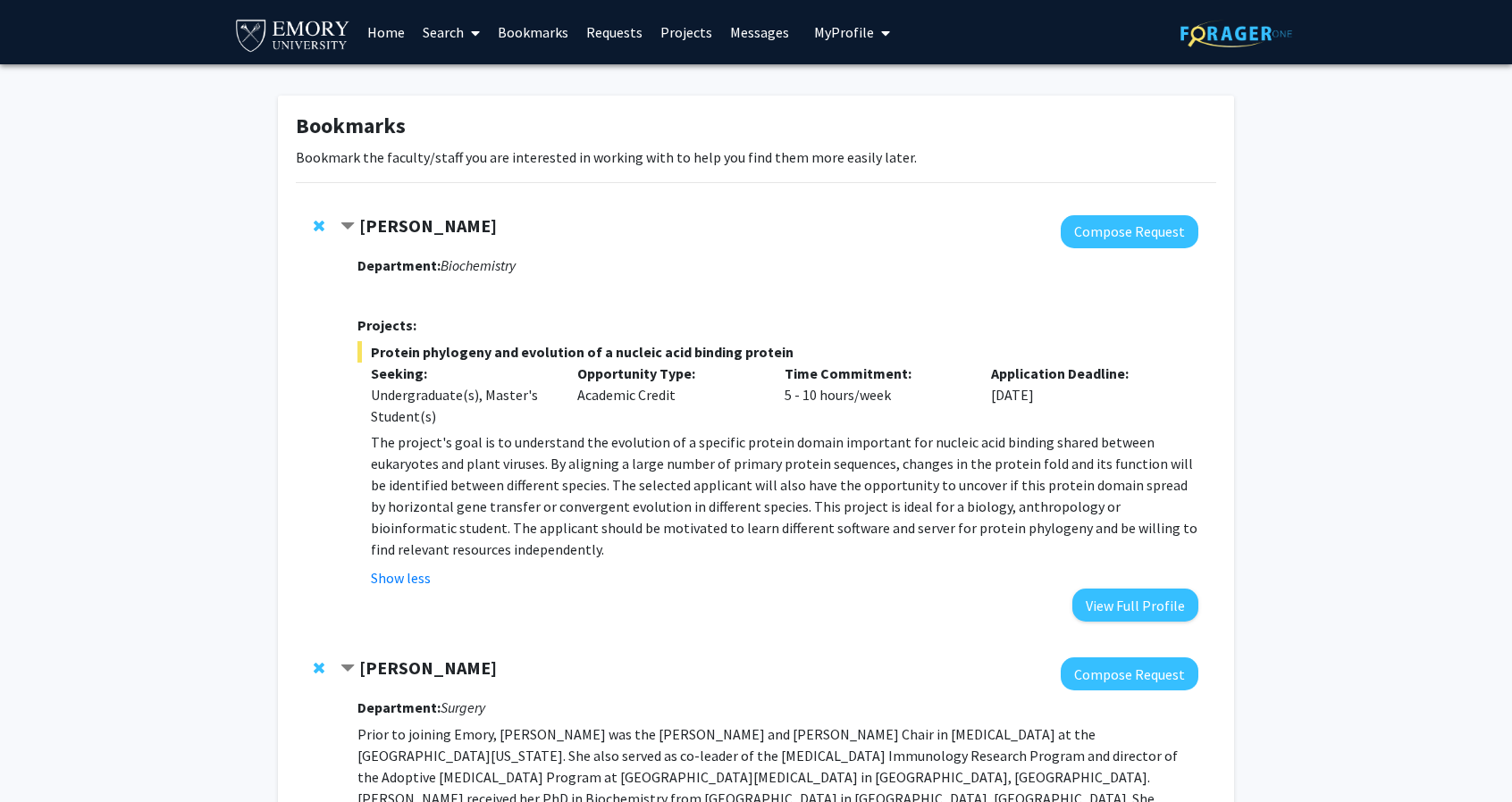
click at [429, 36] on link "Search" at bounding box center [451, 32] width 75 height 63
click at [477, 97] on span "Faculty/Staff" at bounding box center [479, 82] width 131 height 36
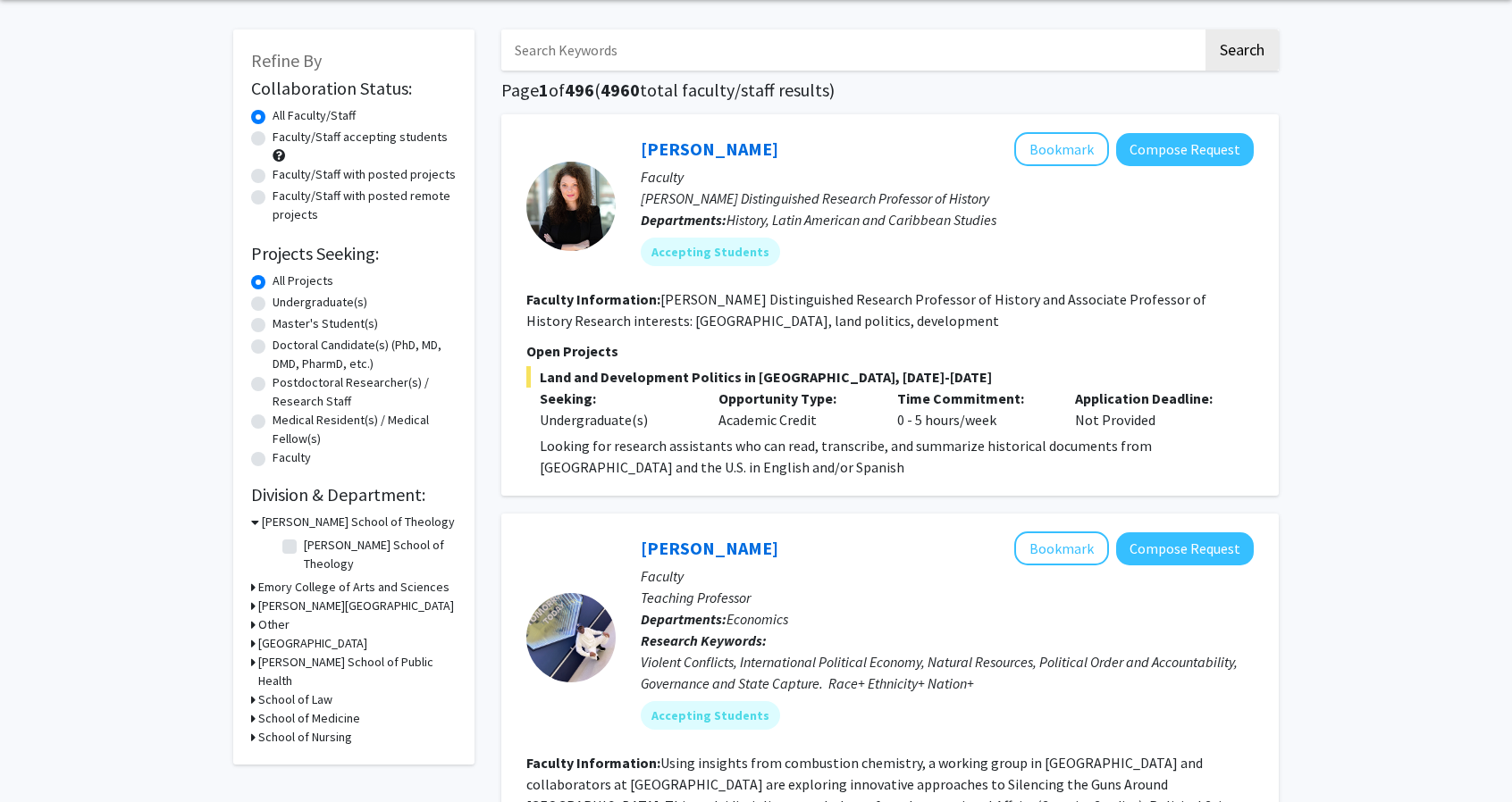
scroll to position [178, 0]
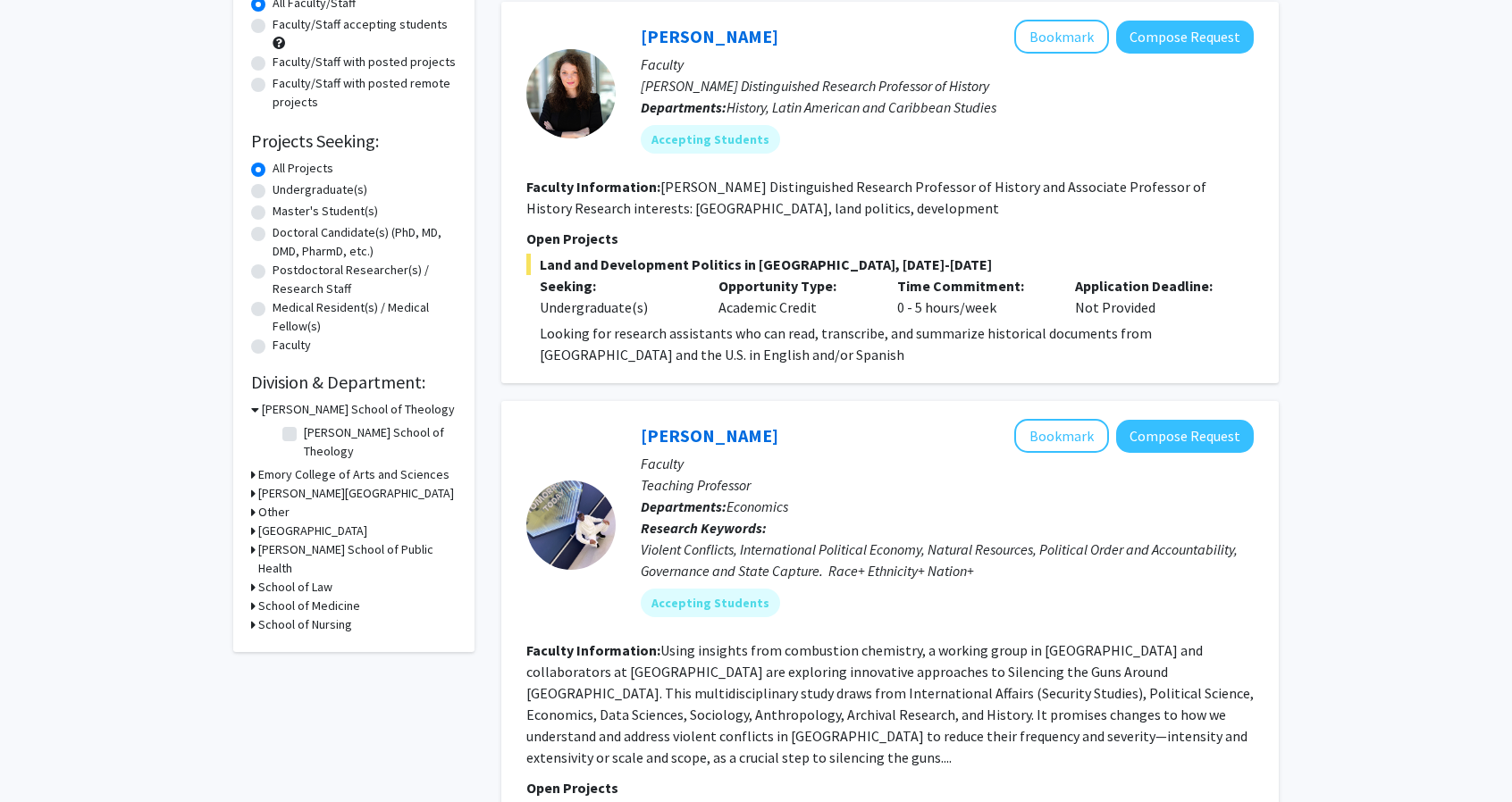
click at [350, 596] on h3 "School of Medicine" at bounding box center [310, 605] width 102 height 19
click at [304, 620] on label "(Select All)" at bounding box center [332, 629] width 57 height 19
click at [304, 620] on input "(Select All)" at bounding box center [310, 625] width 12 height 12
checkbox input "true"
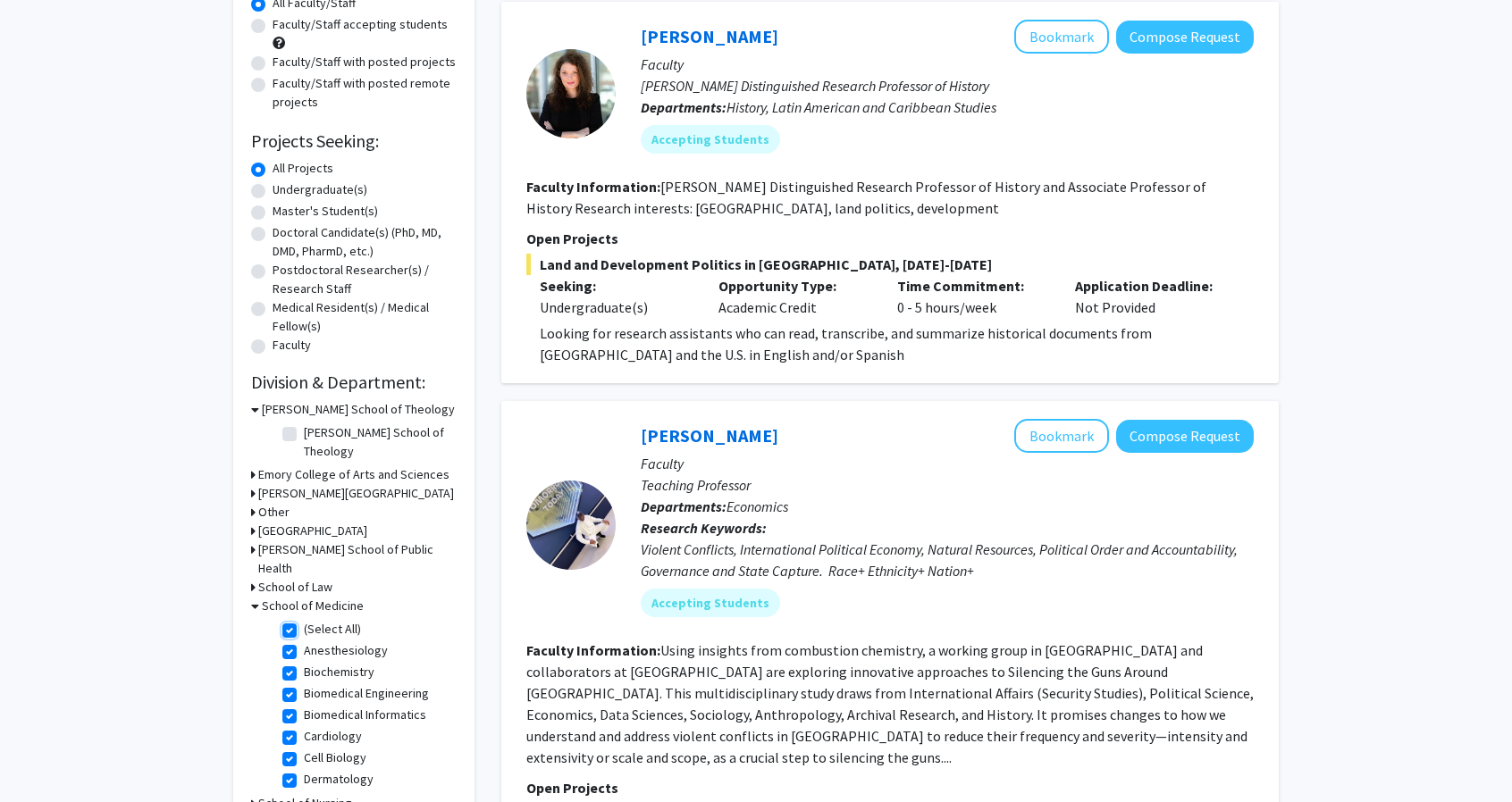
checkbox input "true"
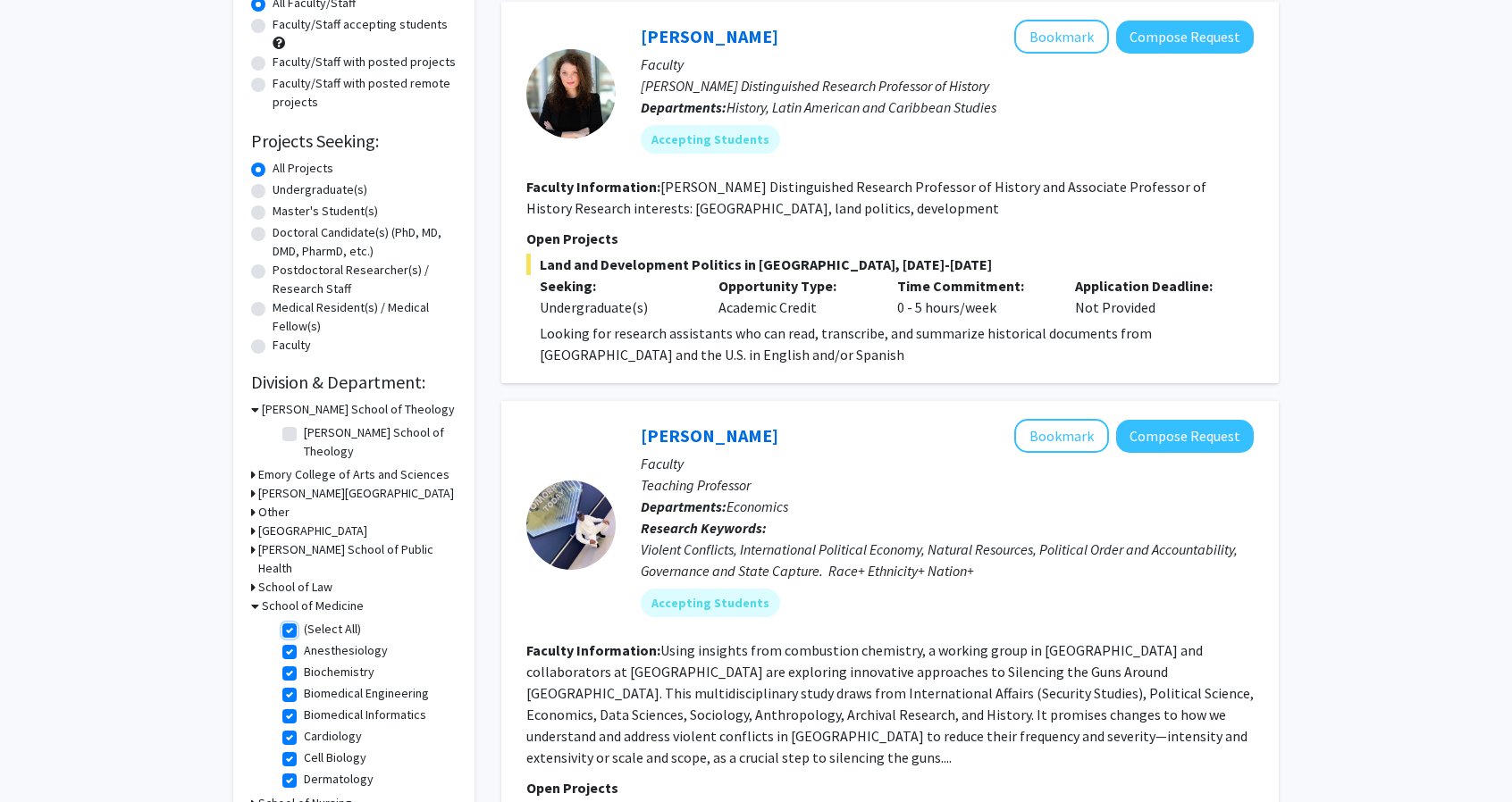
checkbox input "true"
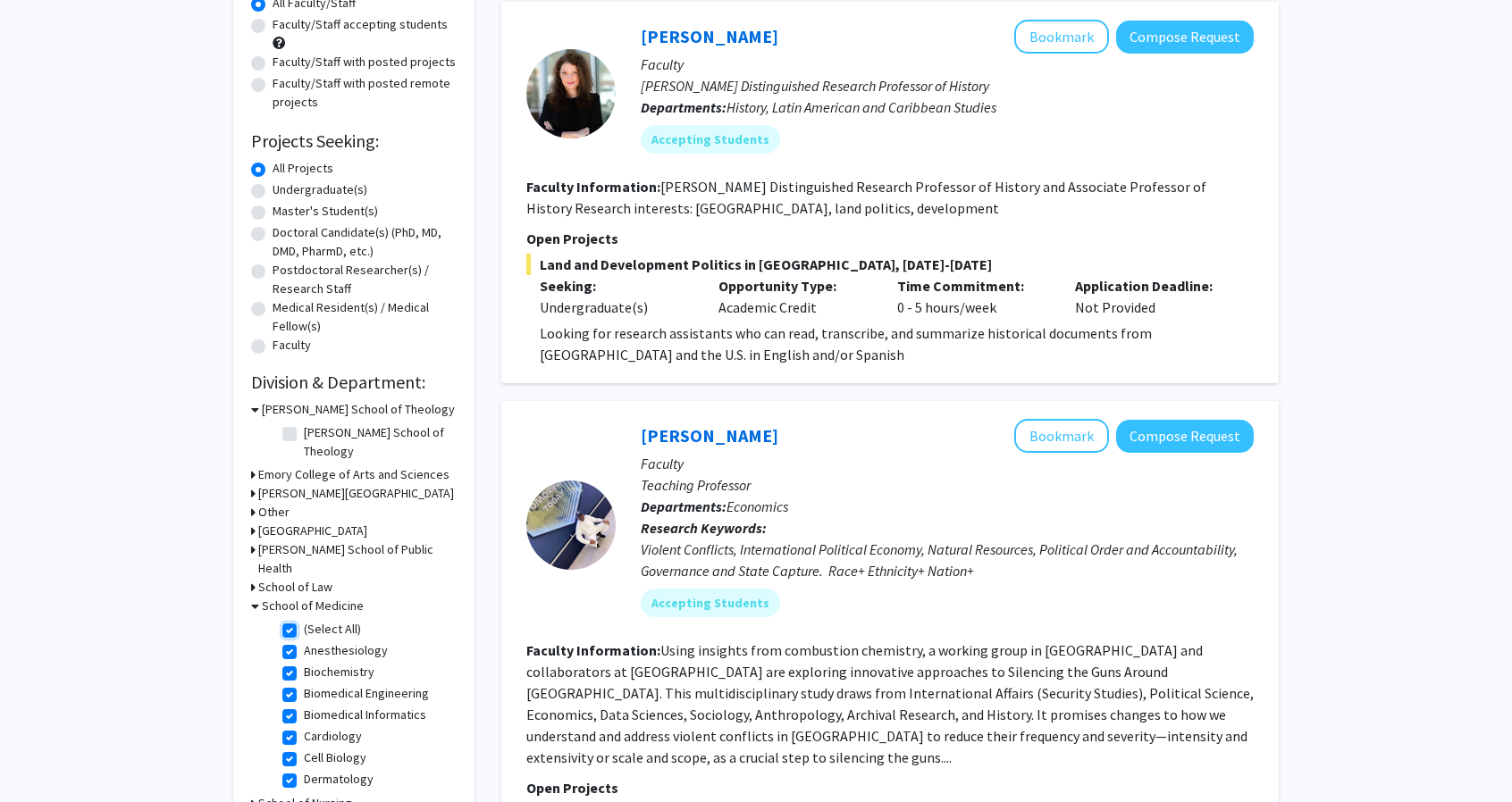
checkbox input "true"
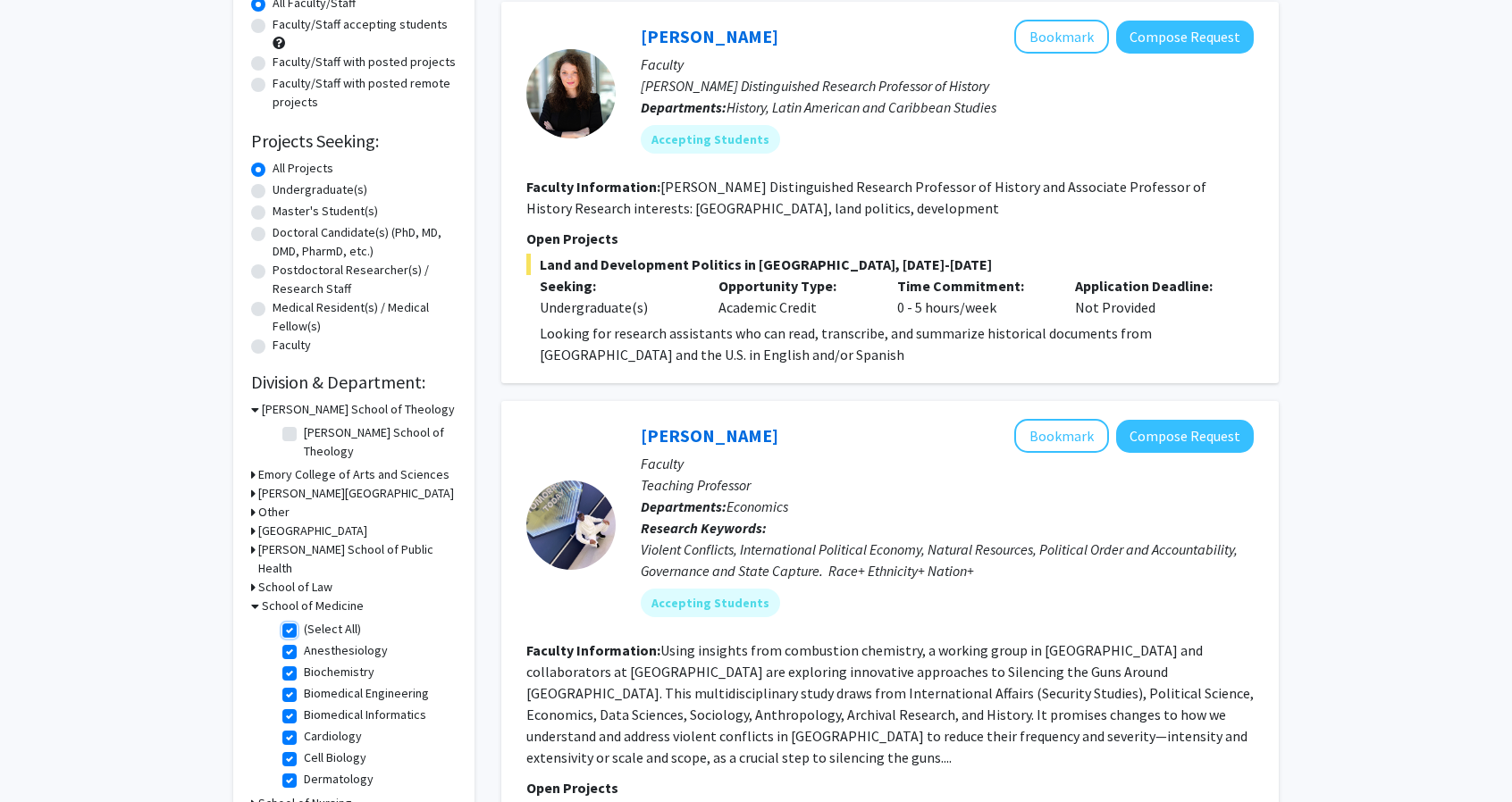
checkbox input "true"
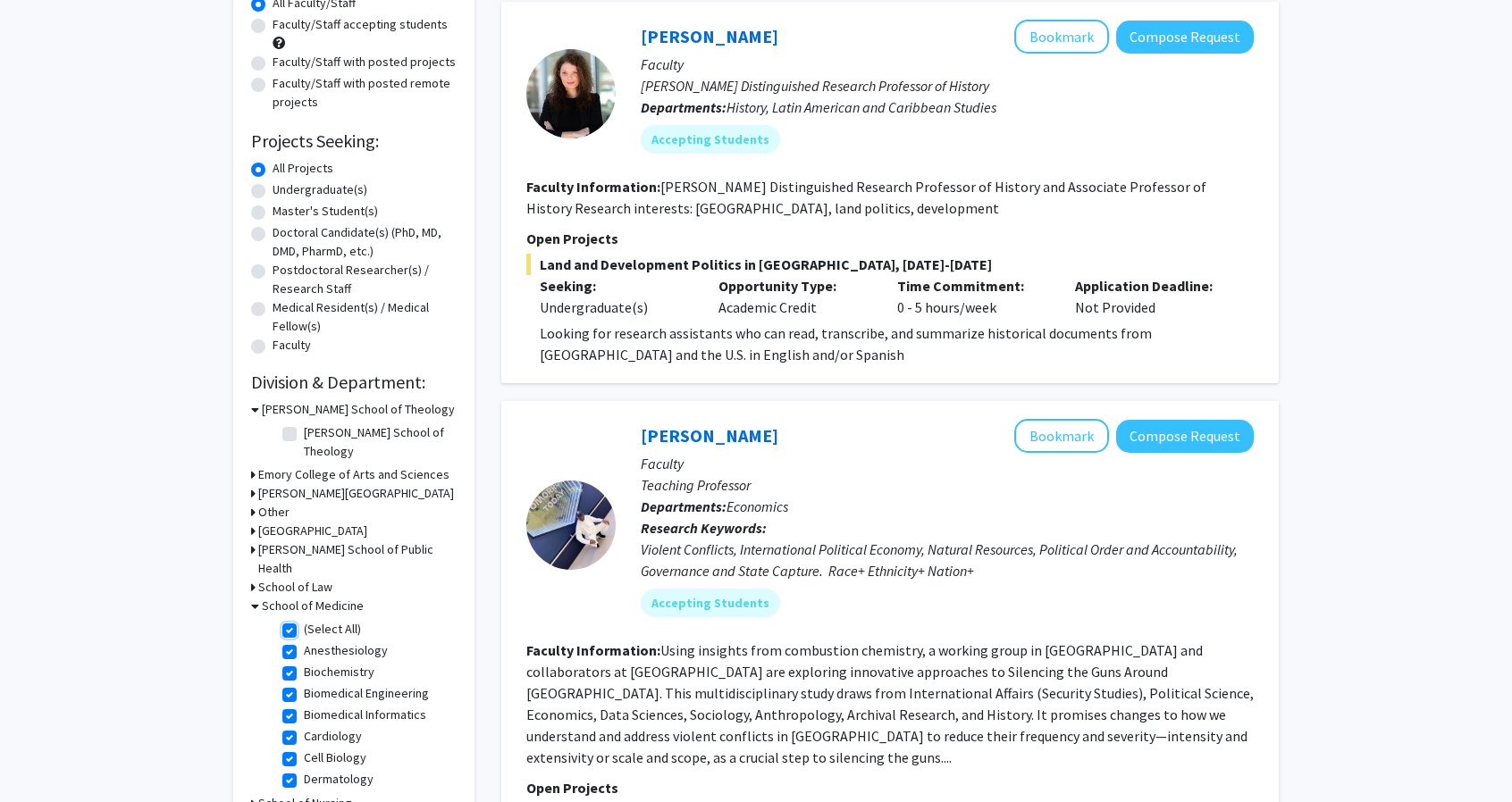
checkbox input "true"
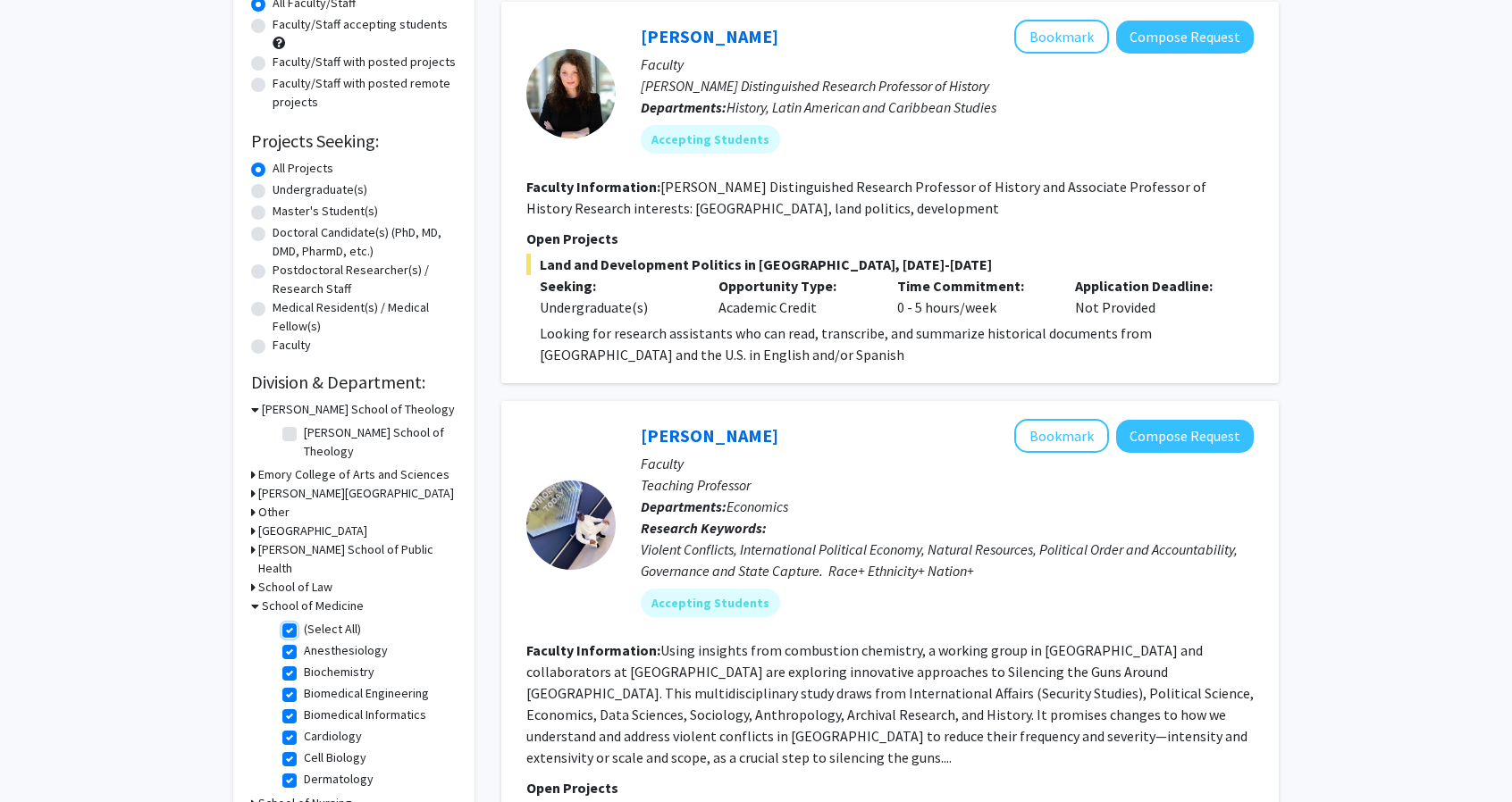
checkbox input "true"
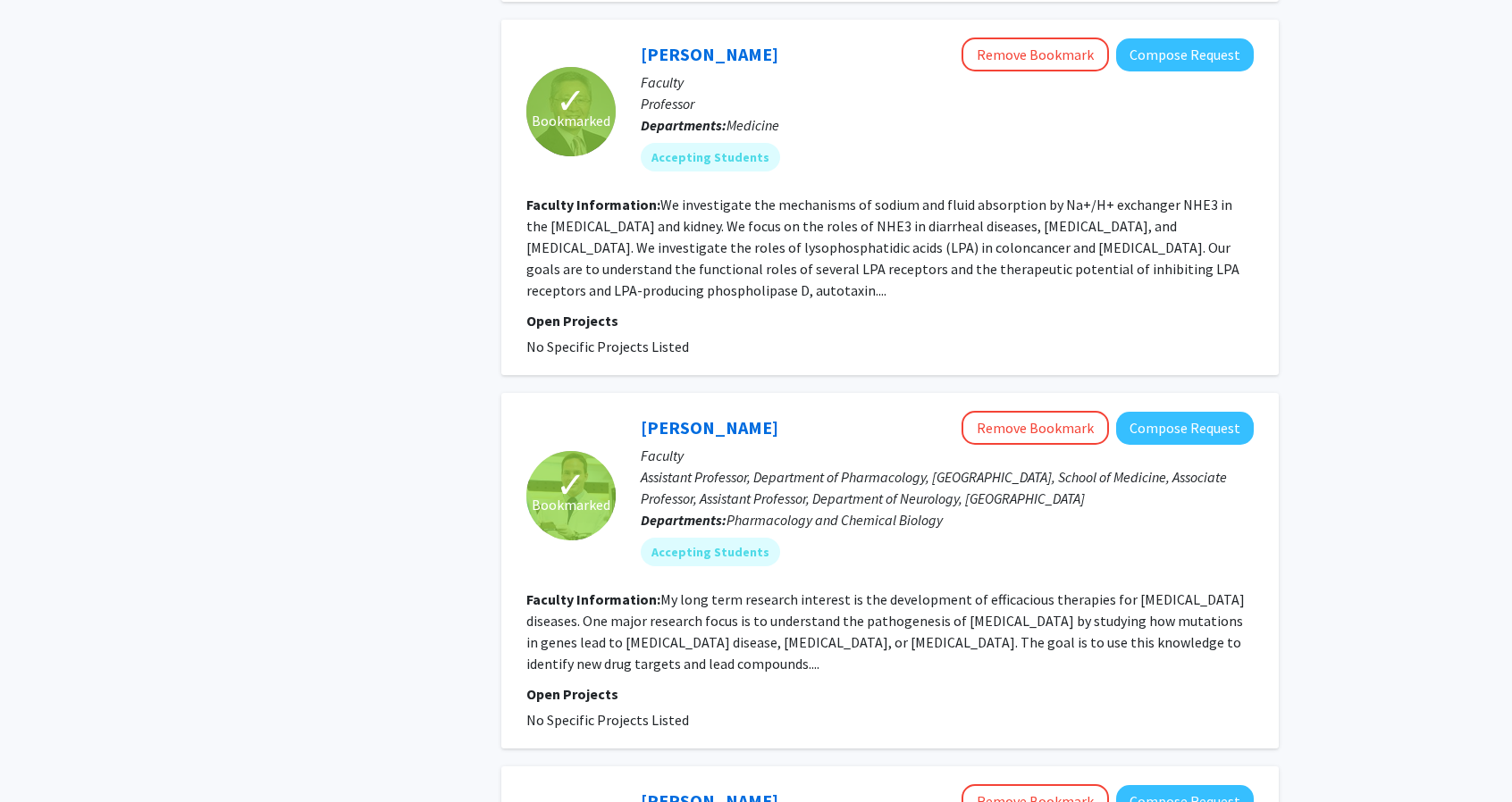
scroll to position [4158, 0]
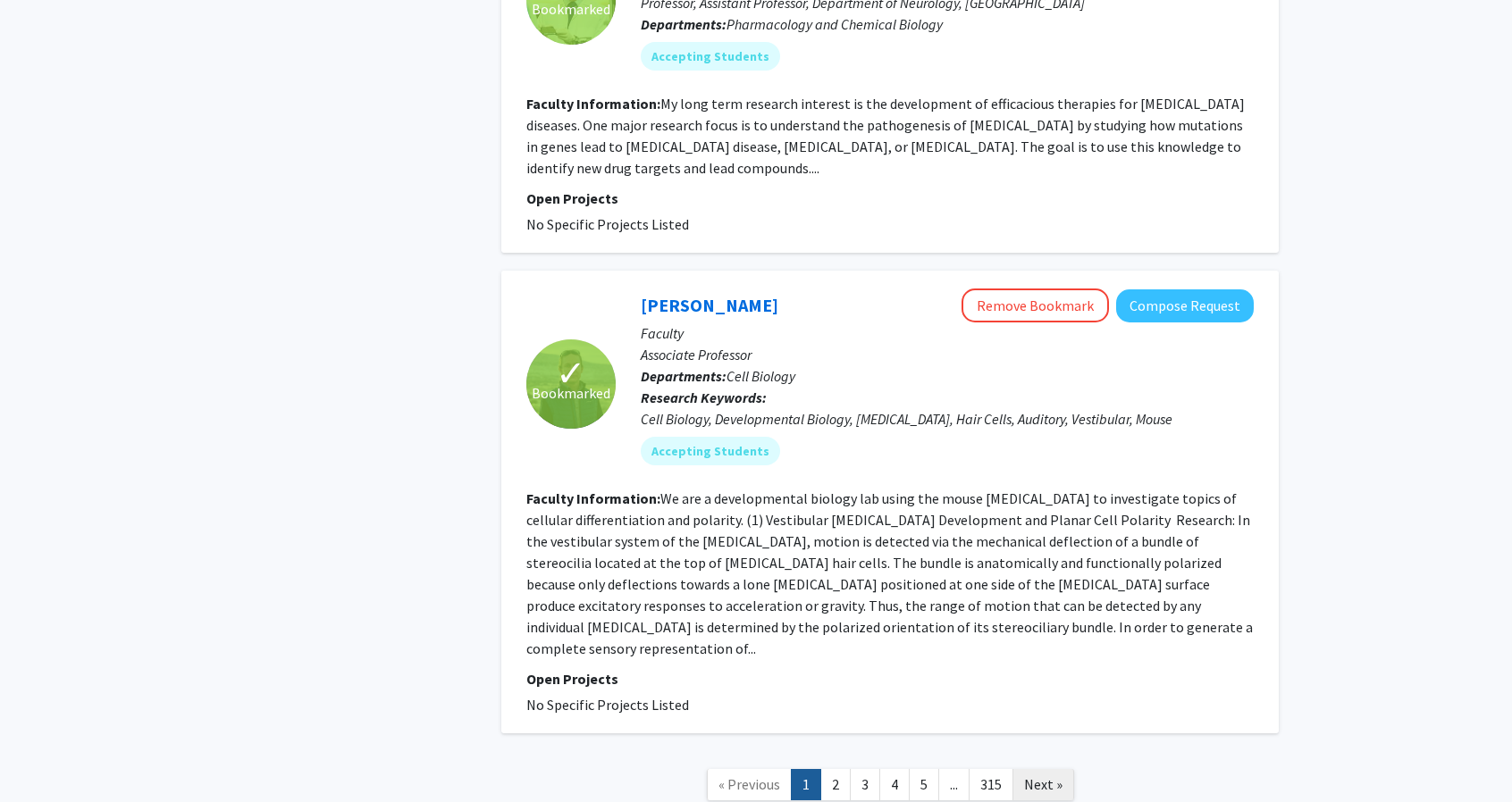
click at [1047, 776] on span "Next »" at bounding box center [1044, 785] width 38 height 18
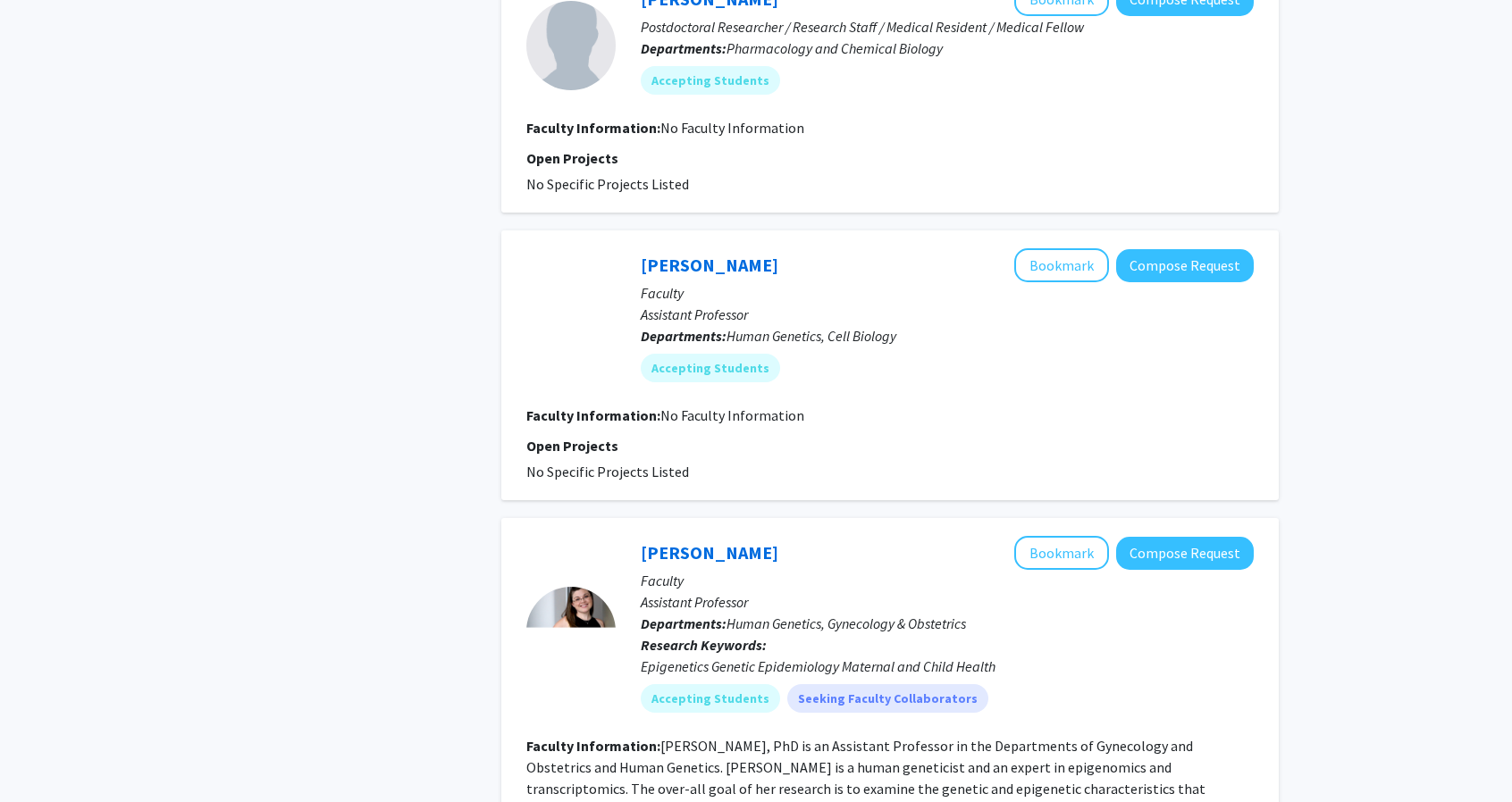
scroll to position [2948, 0]
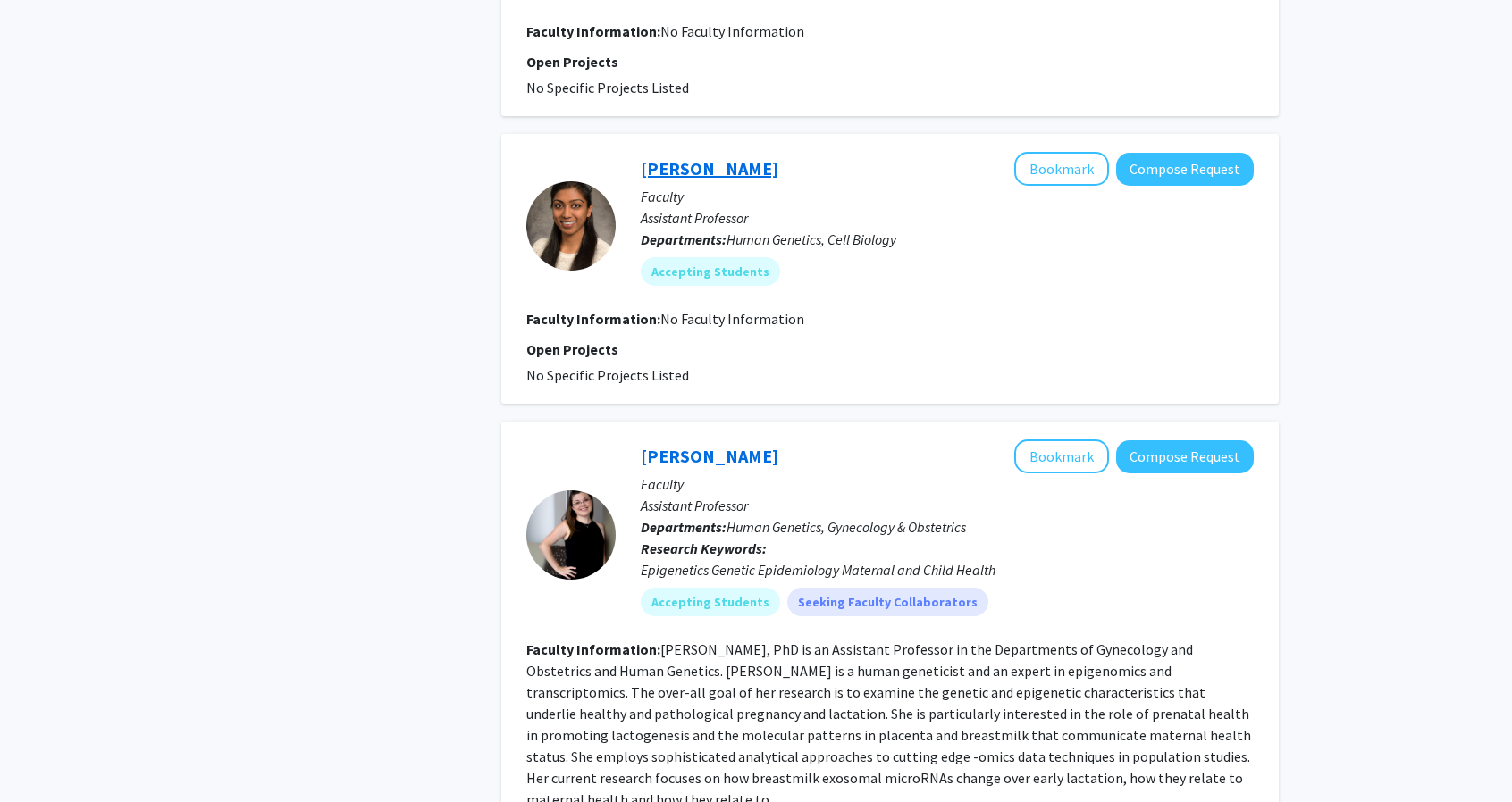
click at [666, 157] on link "[PERSON_NAME]" at bounding box center [710, 168] width 138 height 23
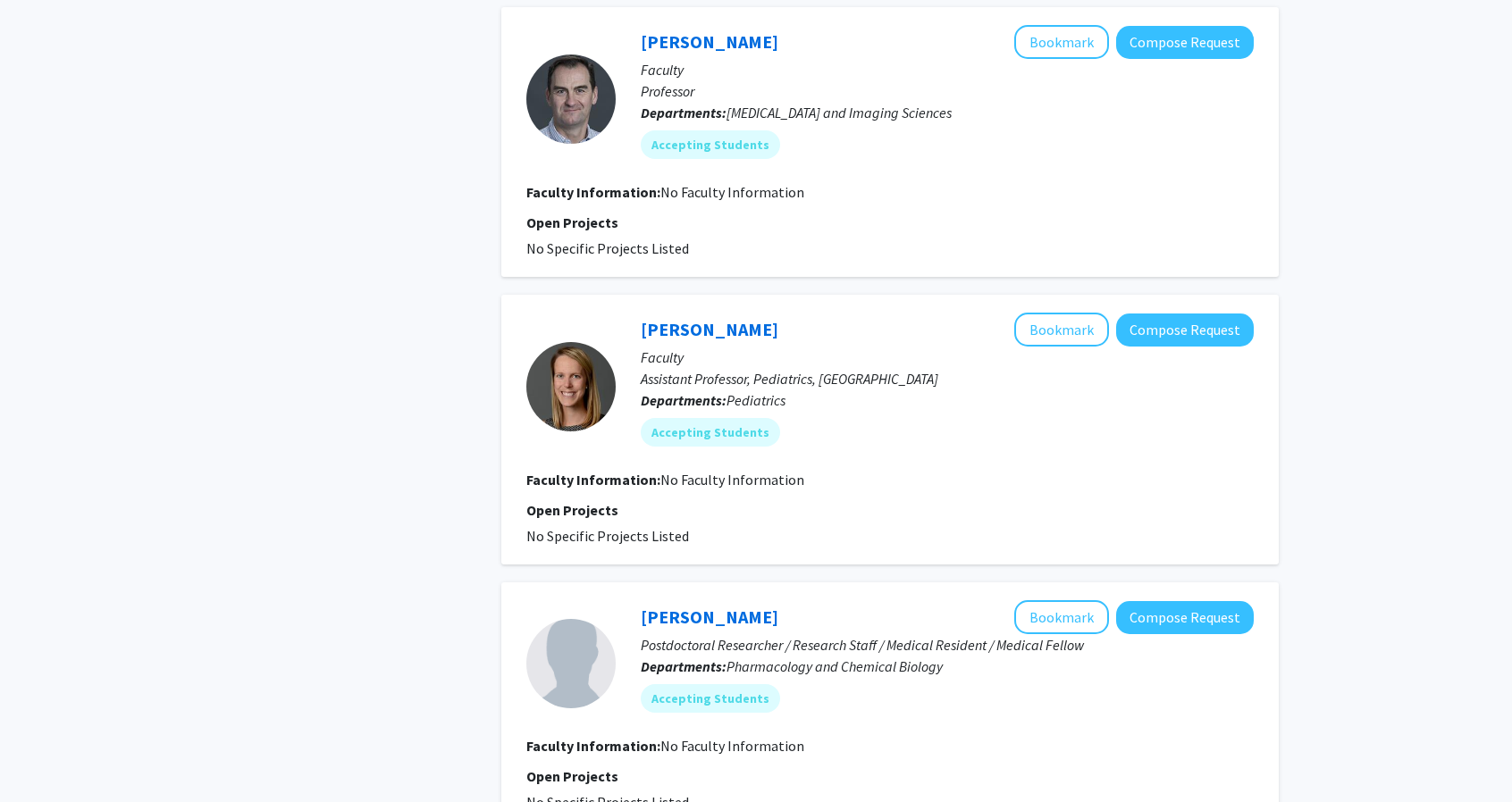
scroll to position [2769, 0]
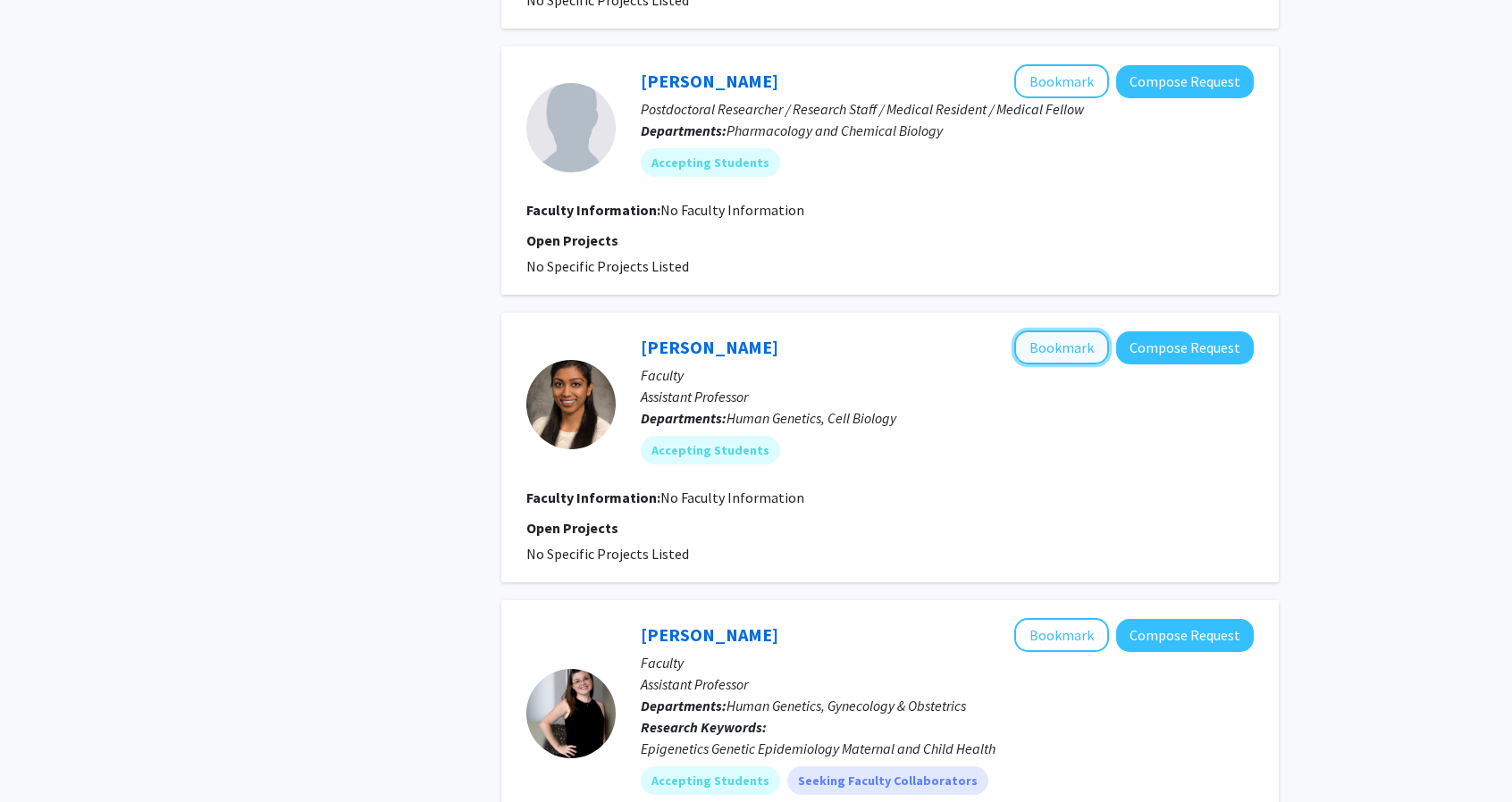
click at [1073, 330] on button "Bookmark" at bounding box center [1062, 347] width 95 height 34
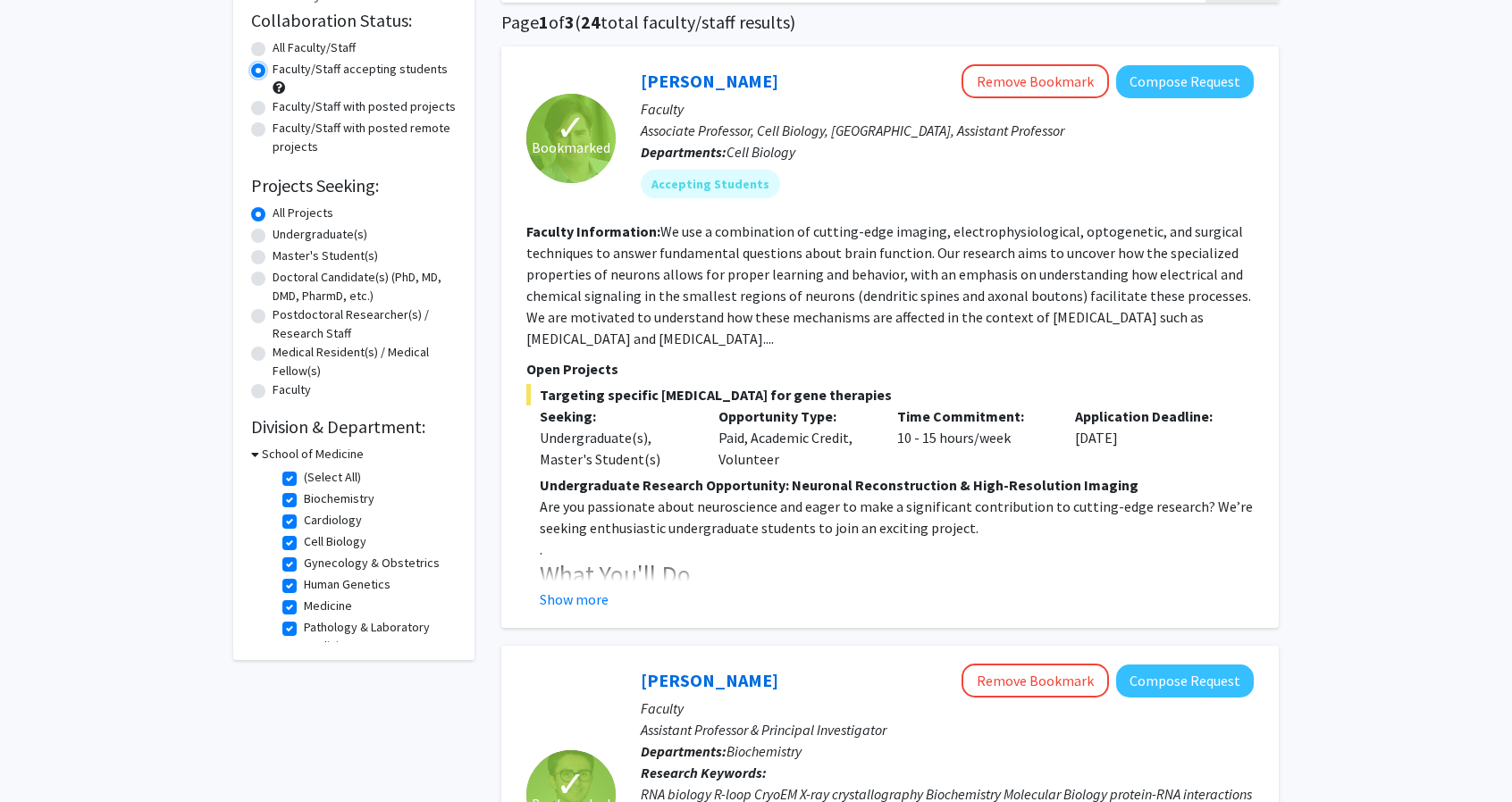
scroll to position [133, 0]
click at [577, 596] on button "Show more" at bounding box center [575, 601] width 69 height 22
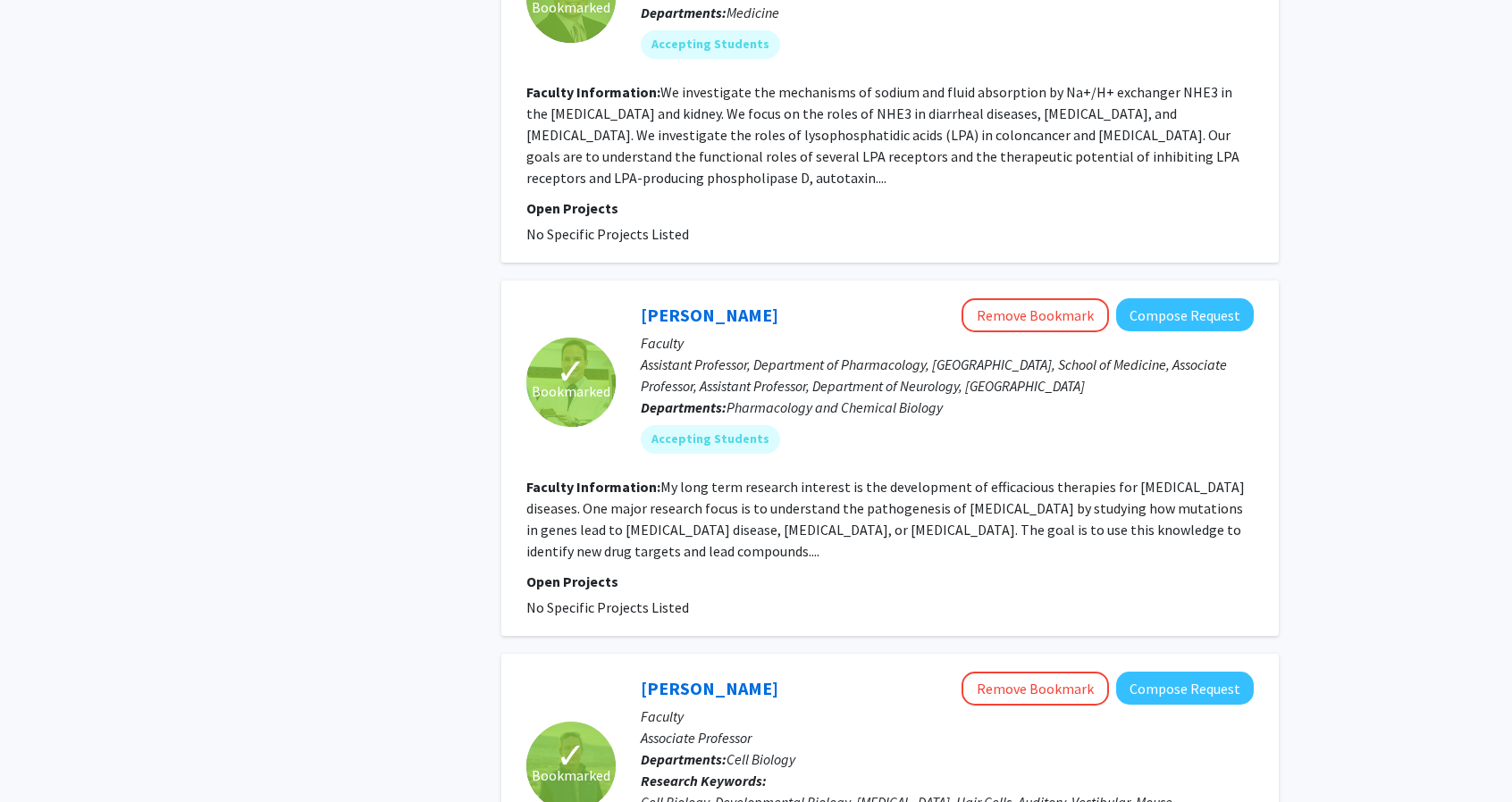
scroll to position [4527, 0]
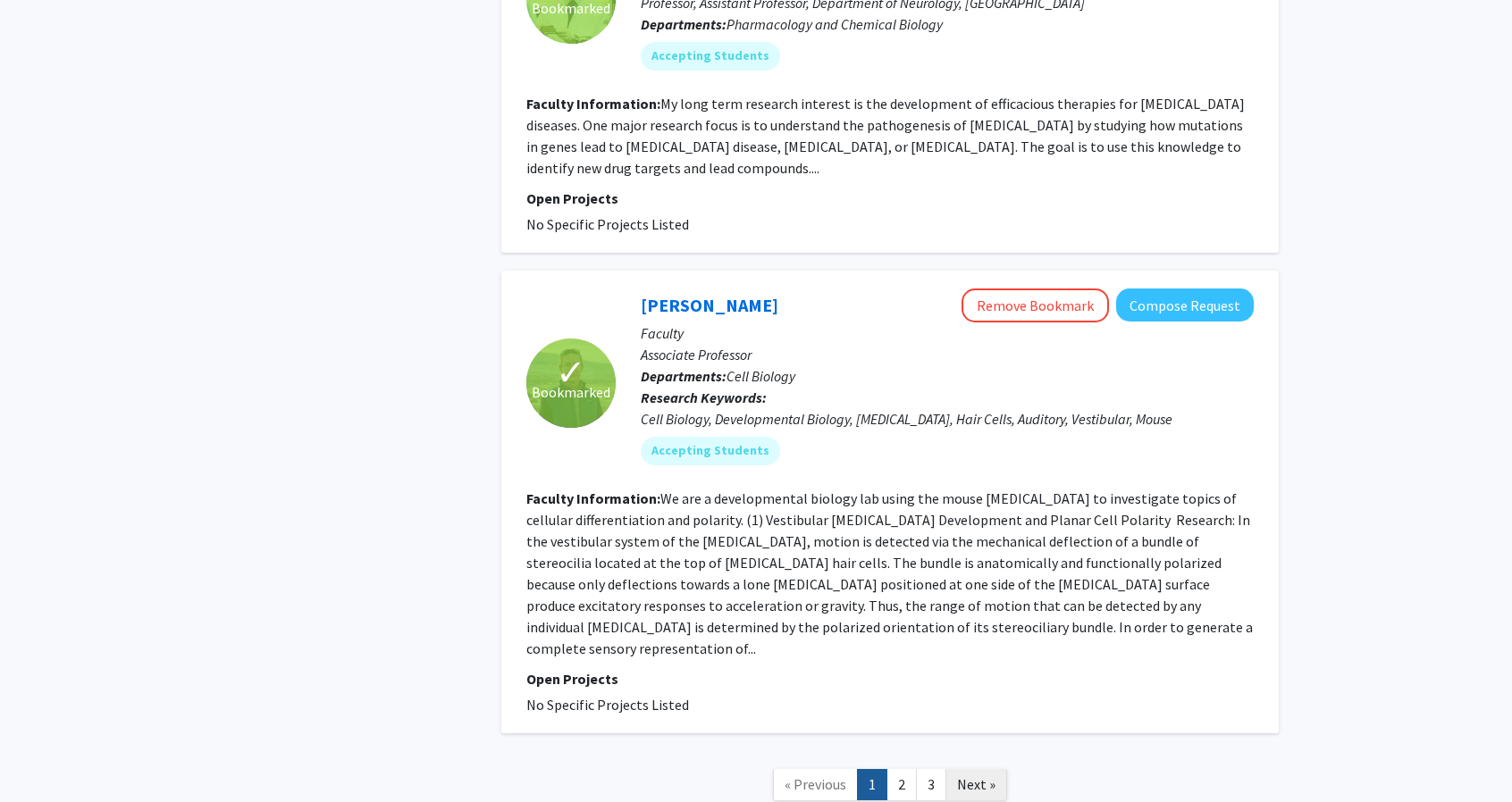
click at [979, 769] on link "Next »" at bounding box center [976, 785] width 62 height 31
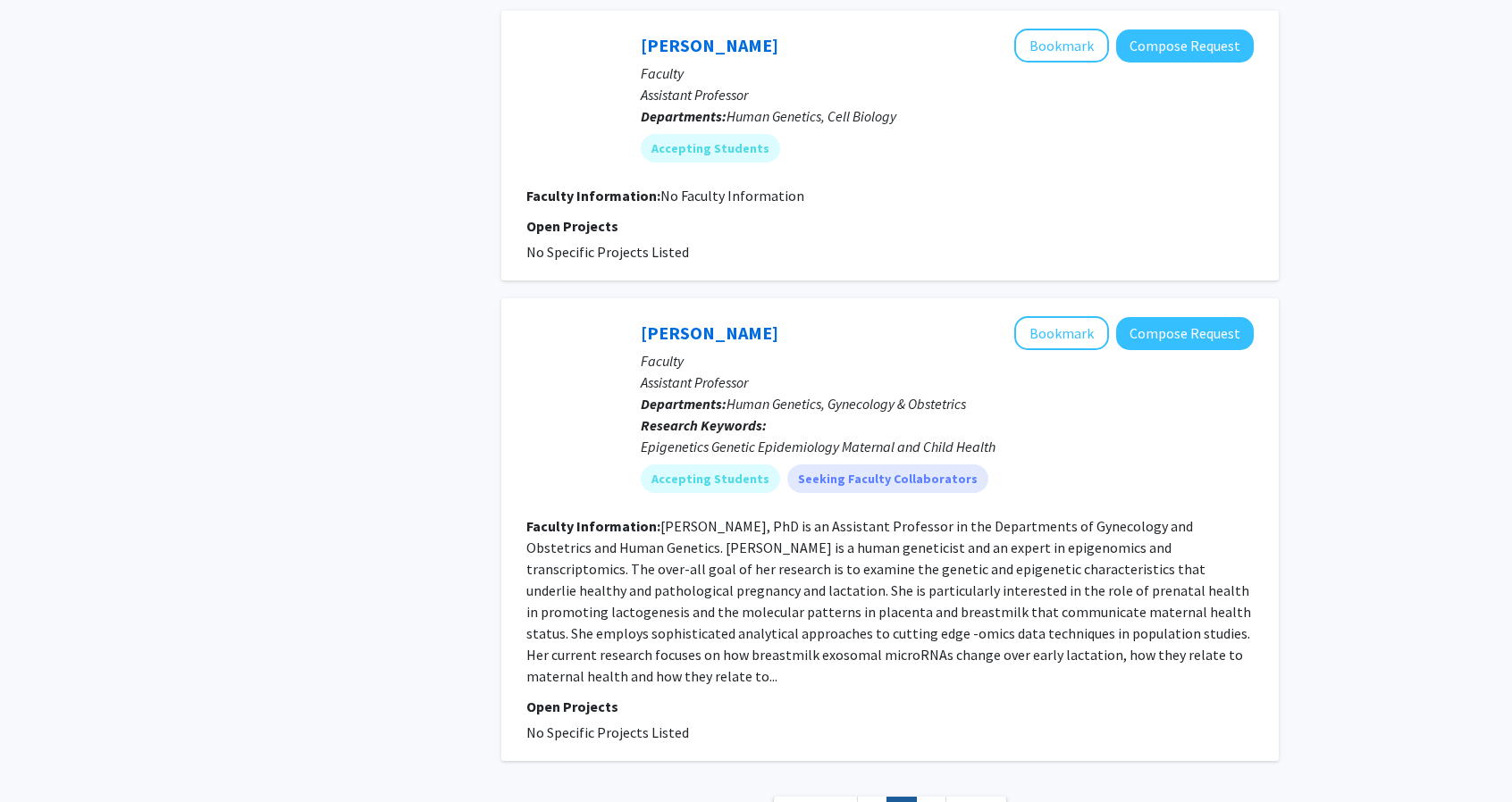
scroll to position [3073, 0]
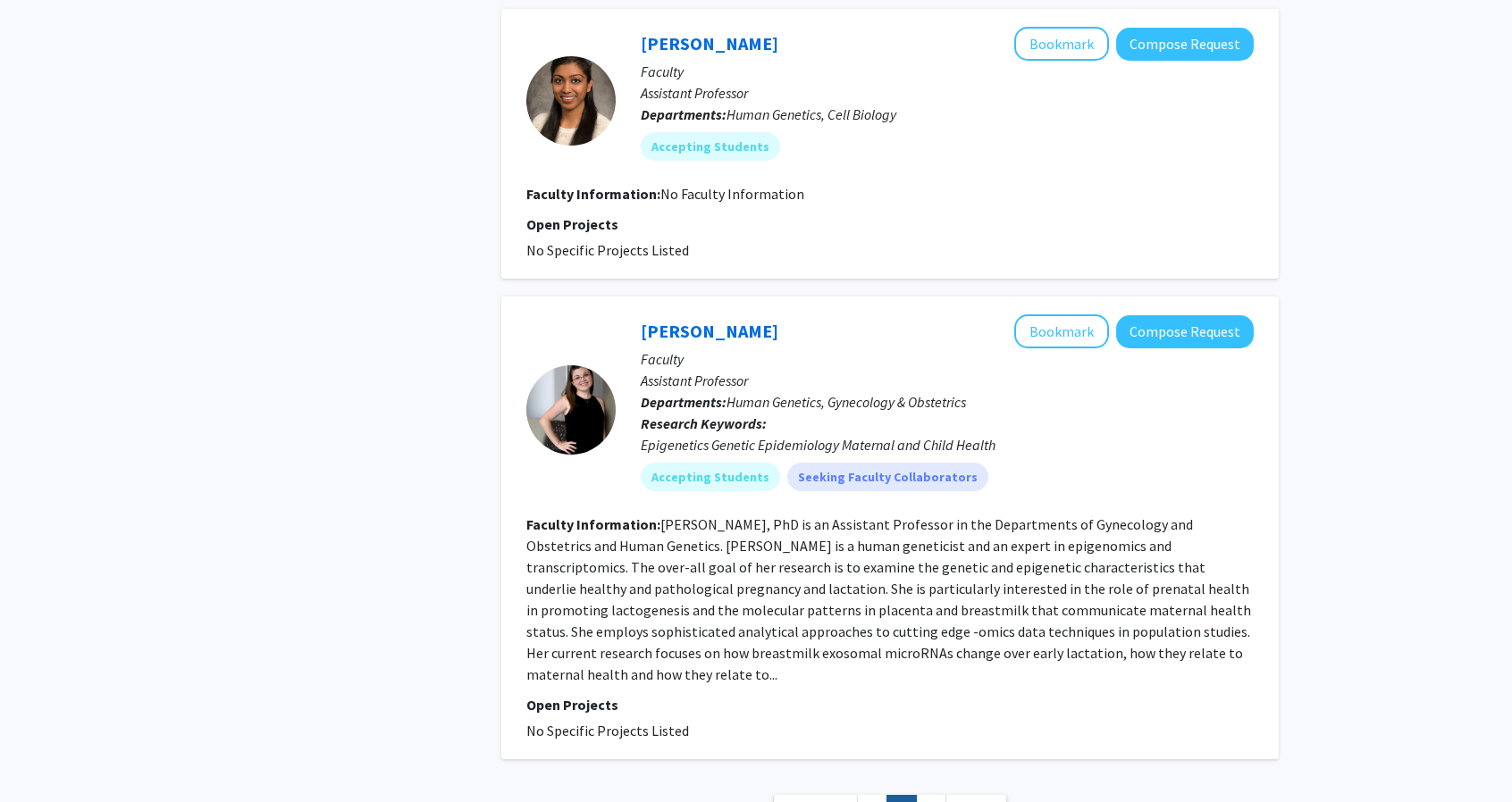
click at [914, 521] on fg-read-more "[PERSON_NAME], PhD is an Assistant Professor in the Departments of Gynecology a…" at bounding box center [889, 599] width 725 height 168
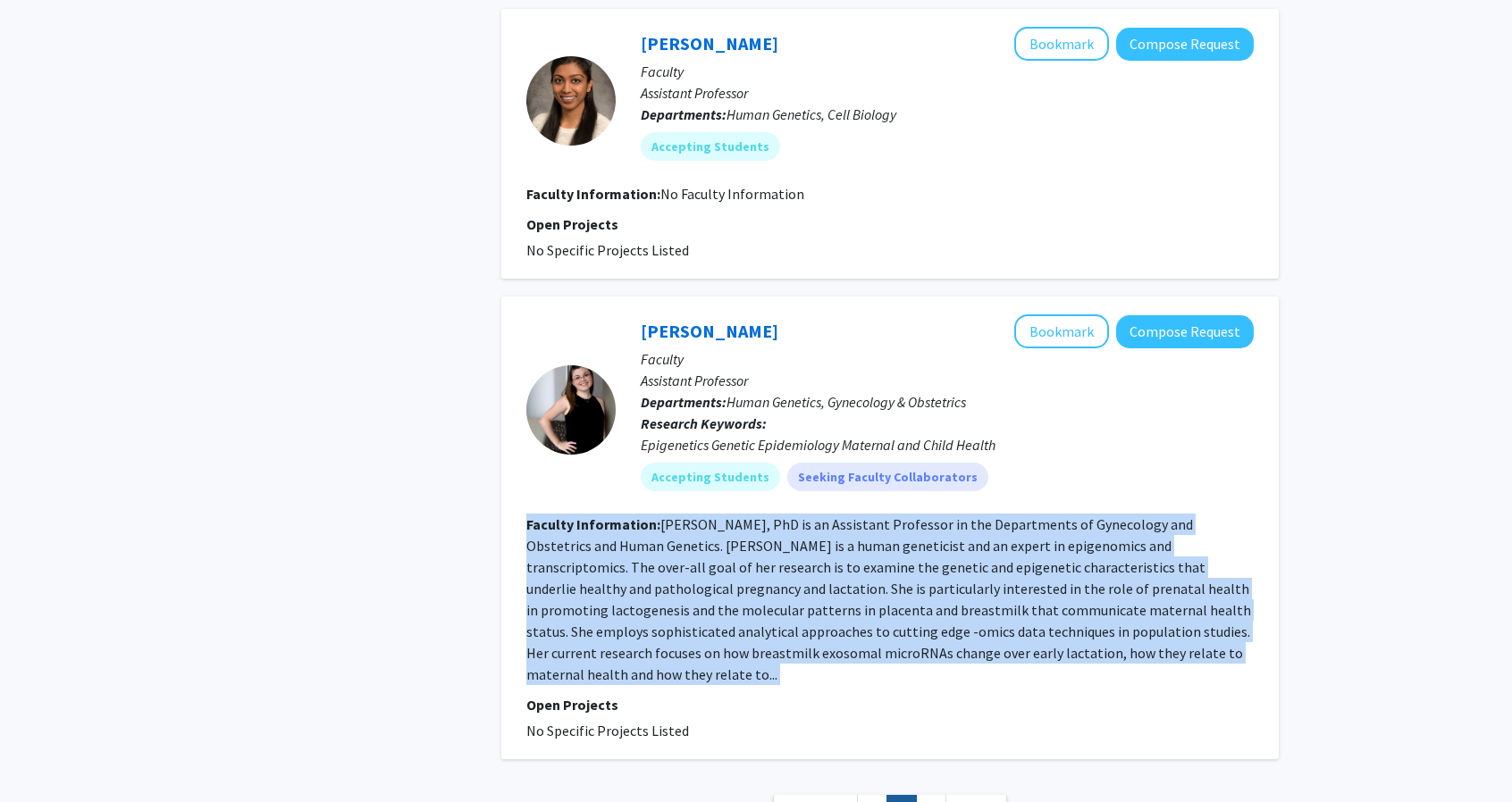
click at [919, 520] on fg-read-more "[PERSON_NAME], PhD is an Assistant Professor in the Departments of Gynecology a…" at bounding box center [889, 599] width 725 height 168
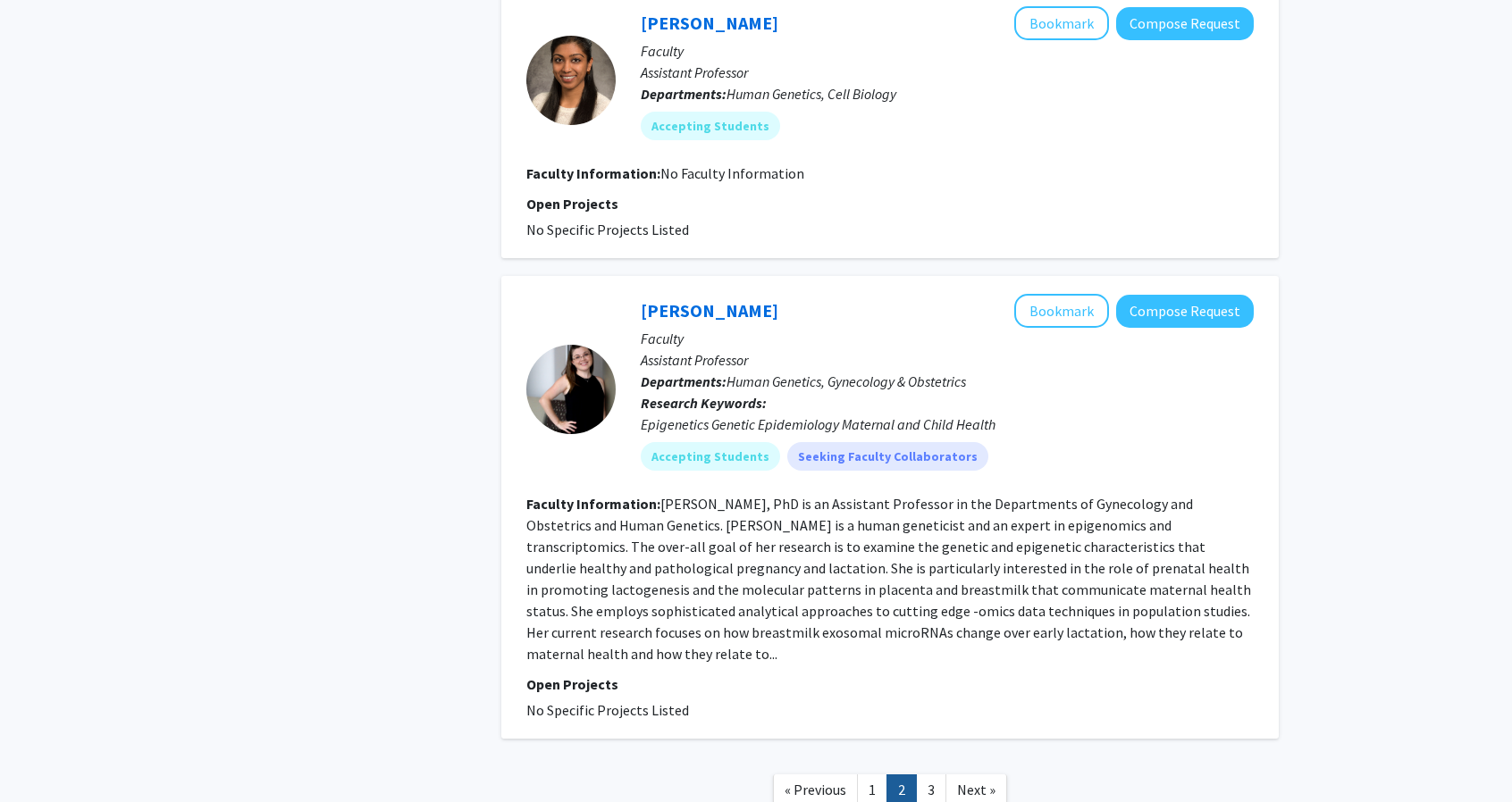
scroll to position [3094, 0]
click at [966, 780] on span "Next »" at bounding box center [976, 789] width 38 height 18
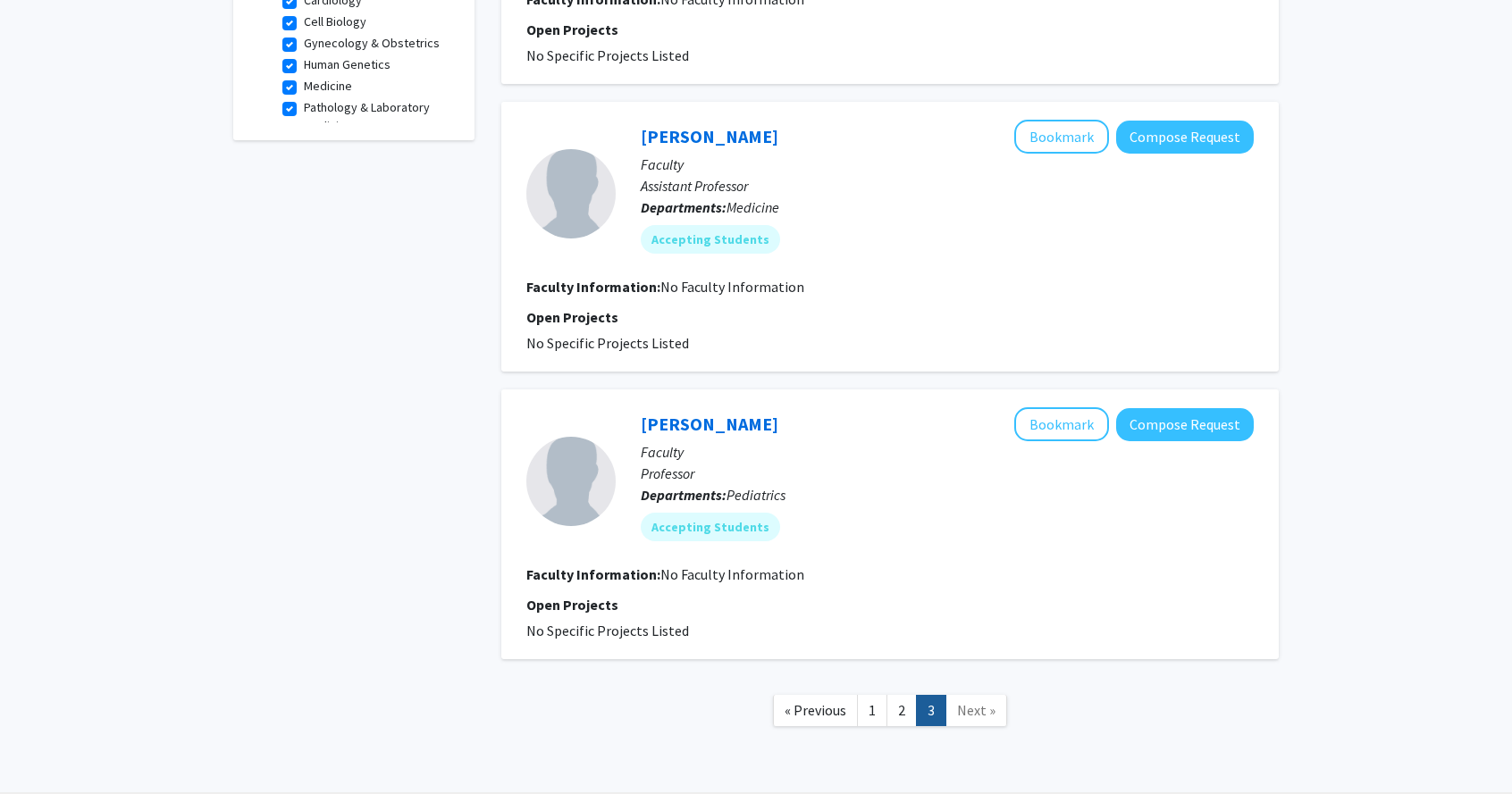
scroll to position [655, 0]
click at [971, 719] on link "Next »" at bounding box center [976, 709] width 62 height 31
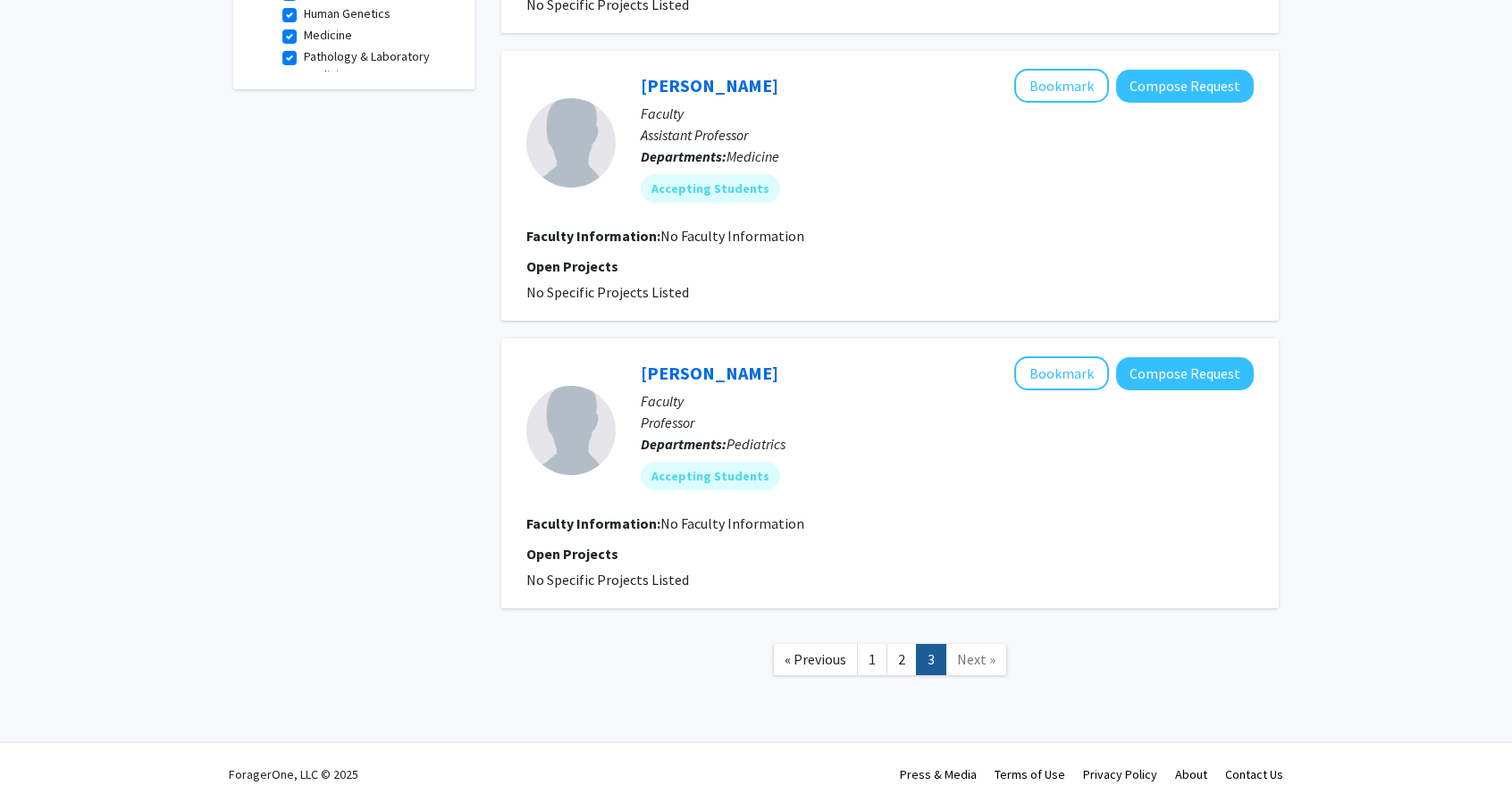
scroll to position [708, 0]
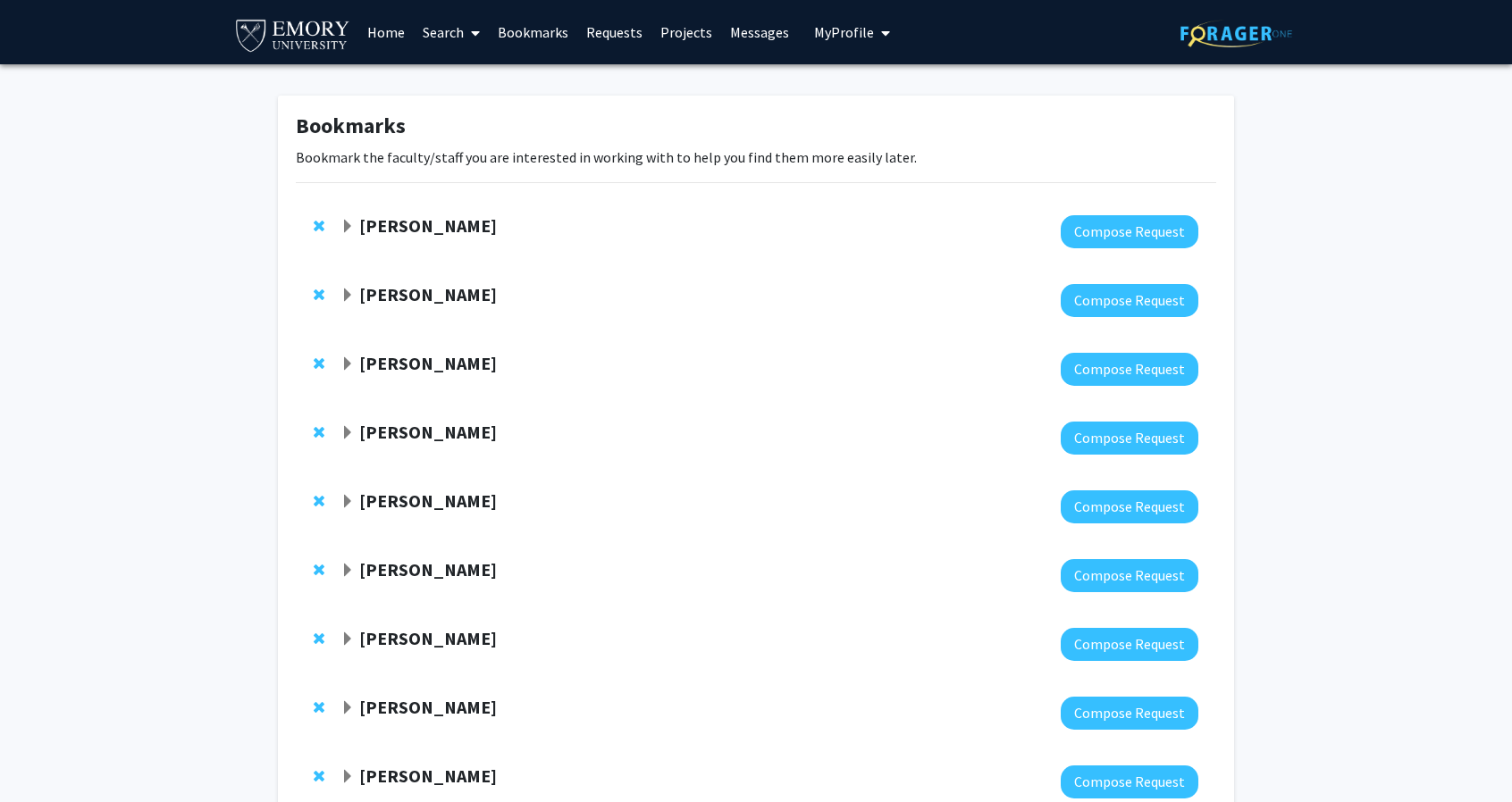
click at [476, 285] on strong "[PERSON_NAME]" at bounding box center [427, 294] width 138 height 23
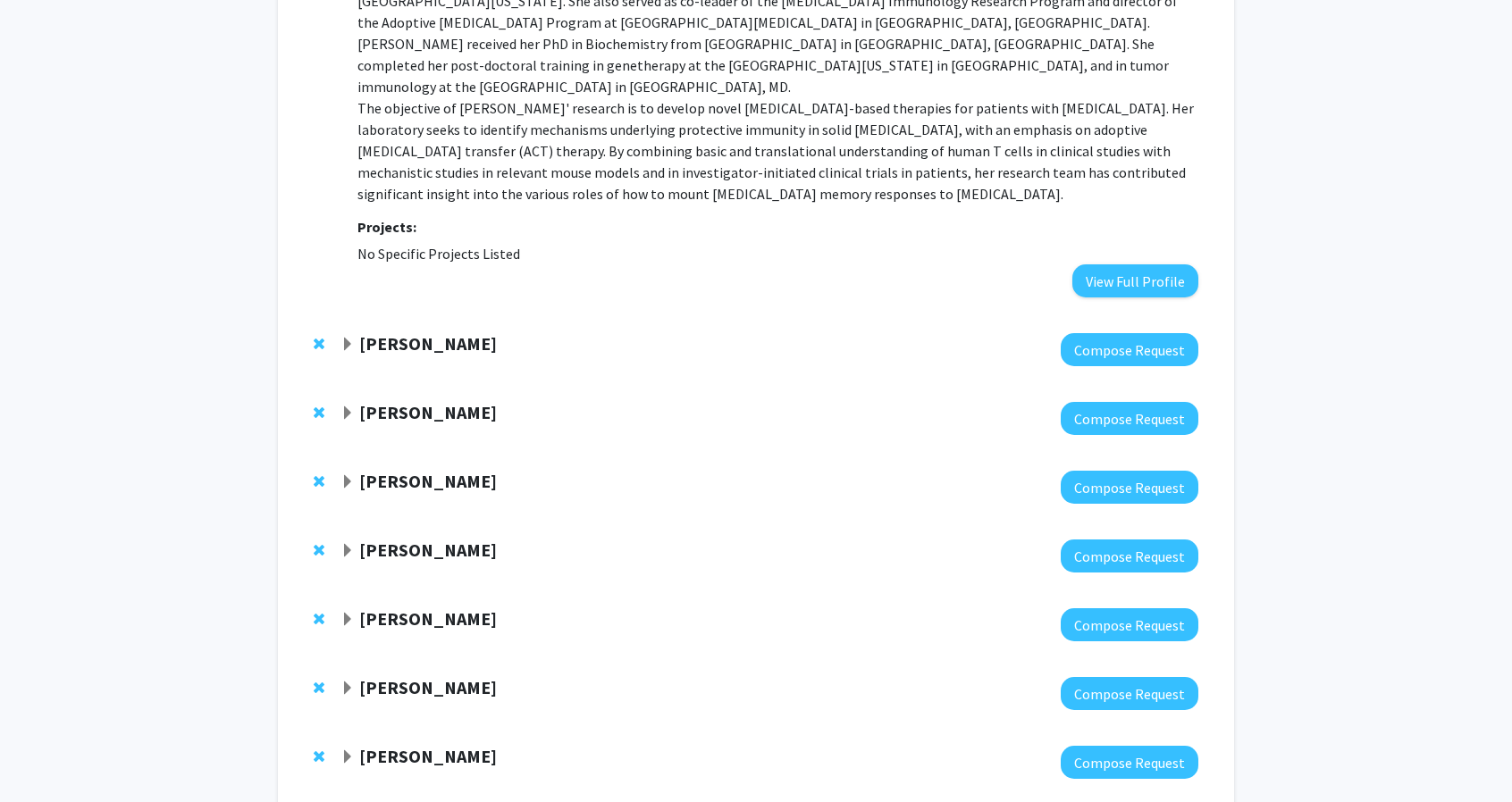
scroll to position [384, 0]
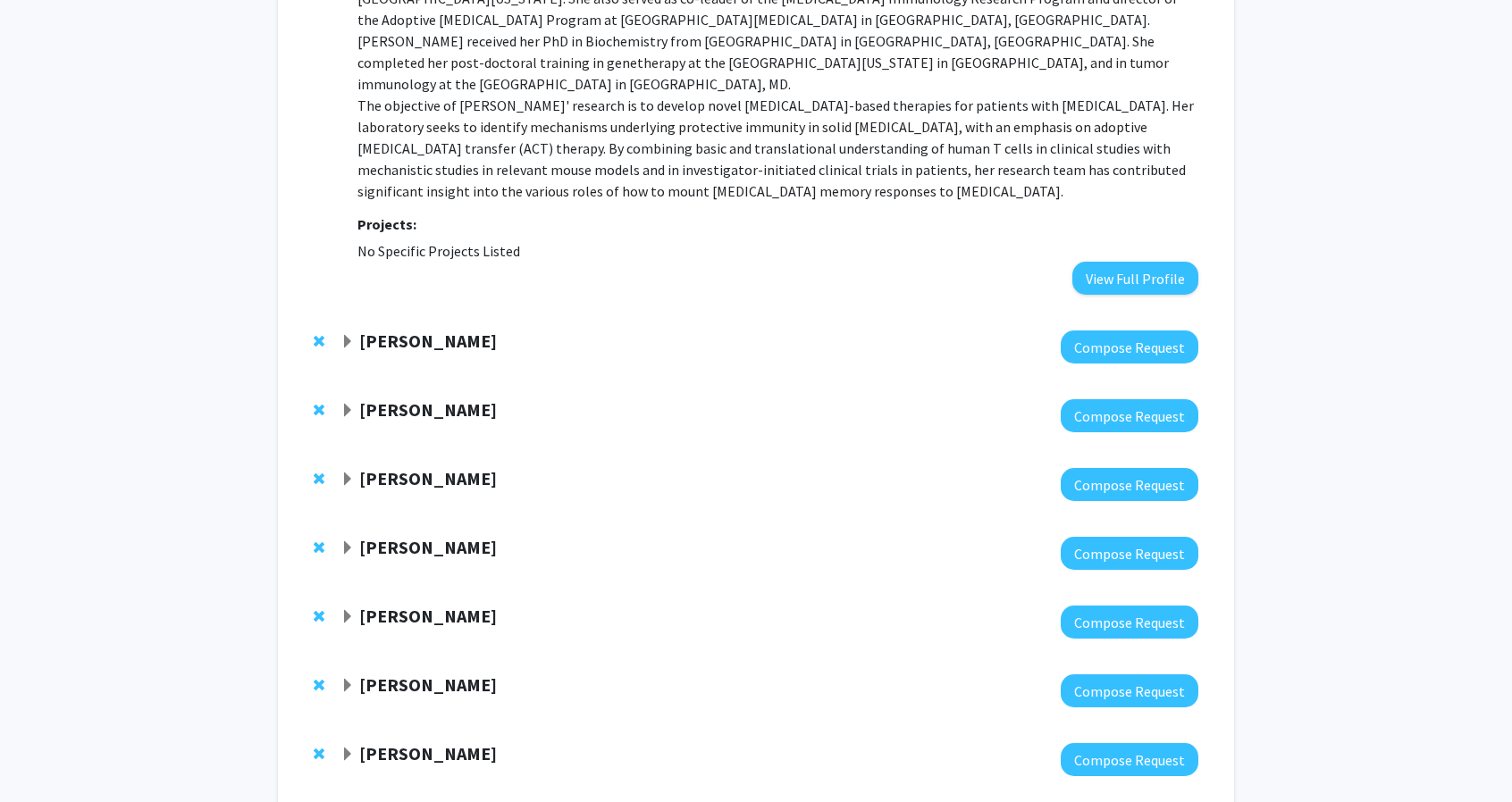
click at [366, 381] on div "Kathryn Oliver Compose Request" at bounding box center [756, 416] width 921 height 69
click at [414, 399] on strong "[PERSON_NAME]" at bounding box center [427, 410] width 138 height 23
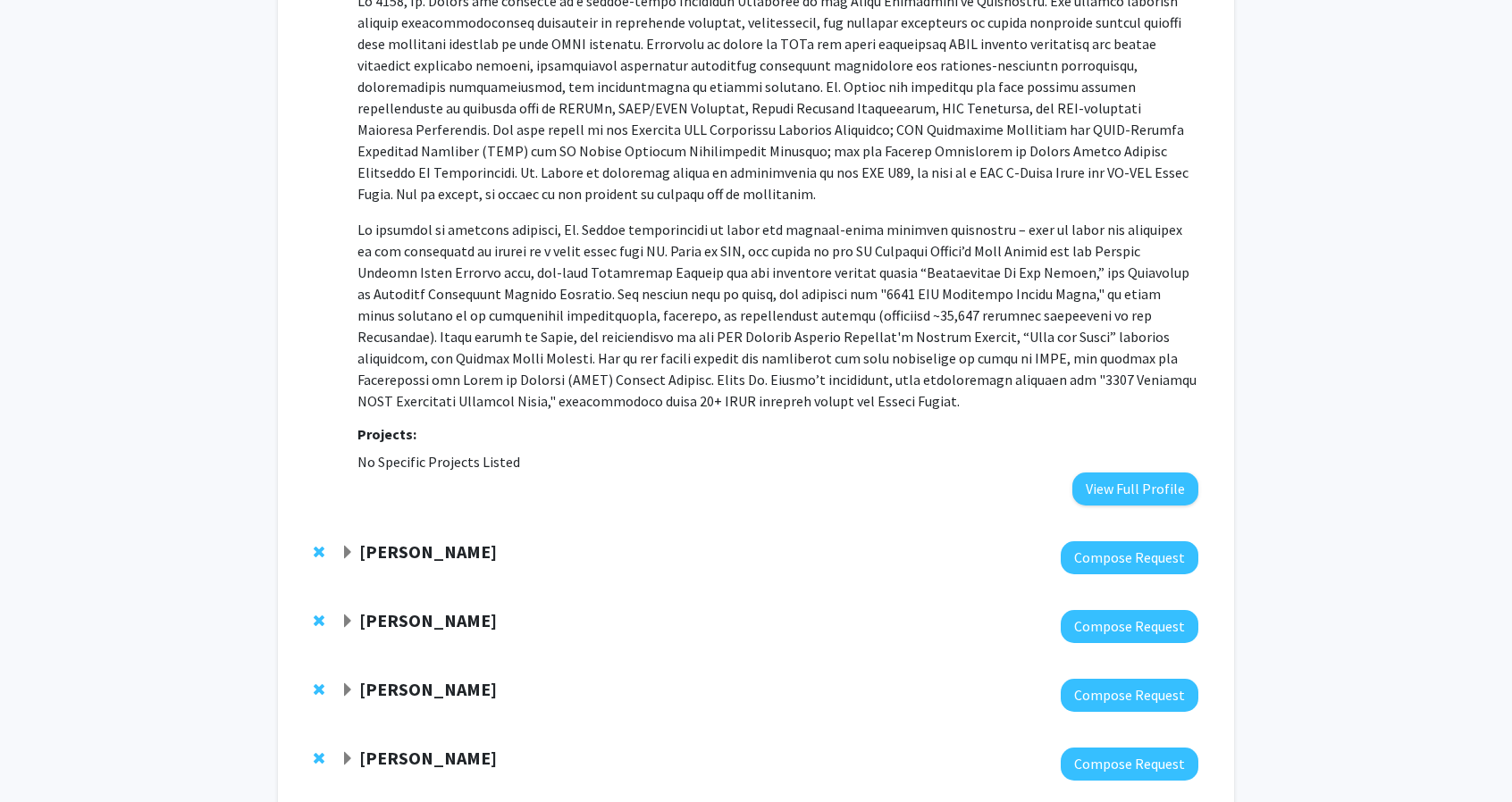
scroll to position [1233, 0]
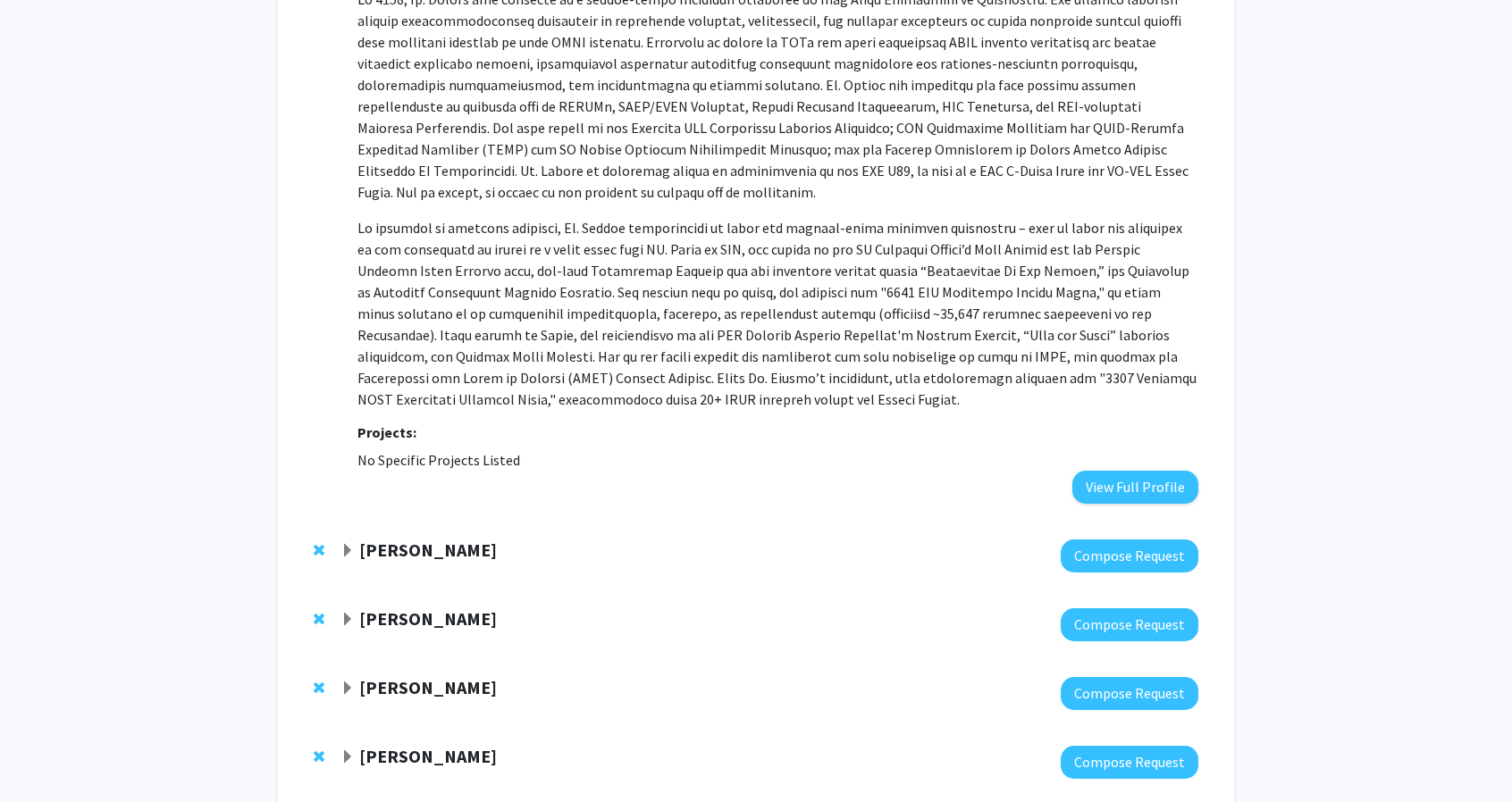
click at [567, 218] on p at bounding box center [778, 313] width 841 height 193
